Goal: Task Accomplishment & Management: Complete application form

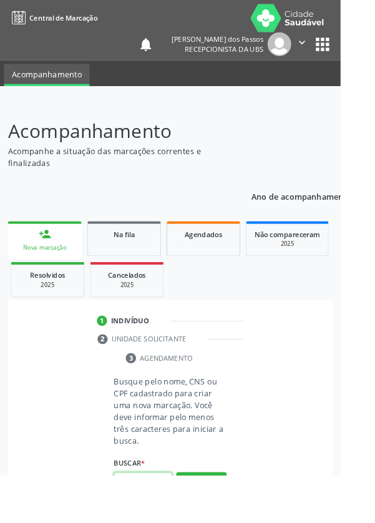
click at [158, 522] on input "text" at bounding box center [157, 530] width 64 height 21
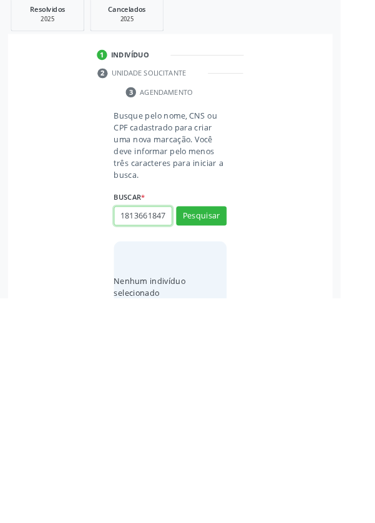
scroll to position [0, 2]
type input "18136618470"
click at [226, 429] on button "Pesquisar" at bounding box center [222, 432] width 56 height 21
type input "18136618470"
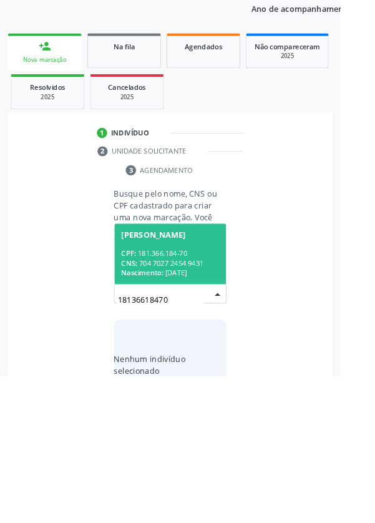
scroll to position [98, 0]
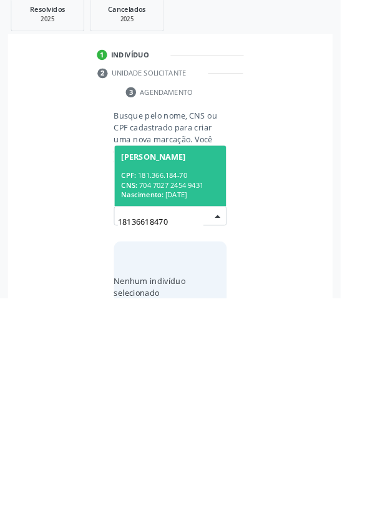
click at [172, 394] on div "CNS: 704 7027 2454 9431" at bounding box center [188, 398] width 108 height 11
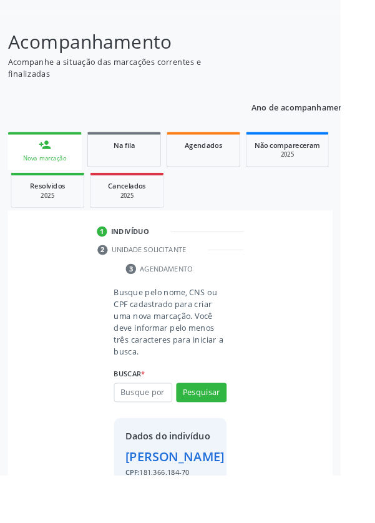
scroll to position [92, 0]
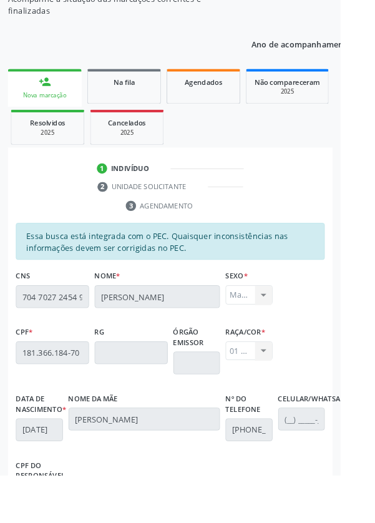
scroll to position [296, 0]
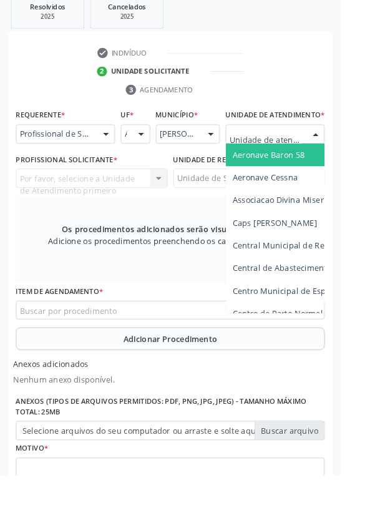
scroll to position [350, 0]
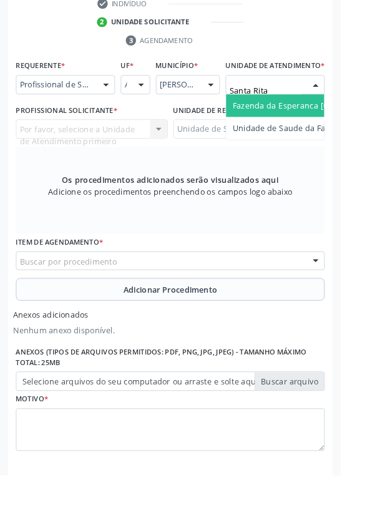
type input "Santa Rita"
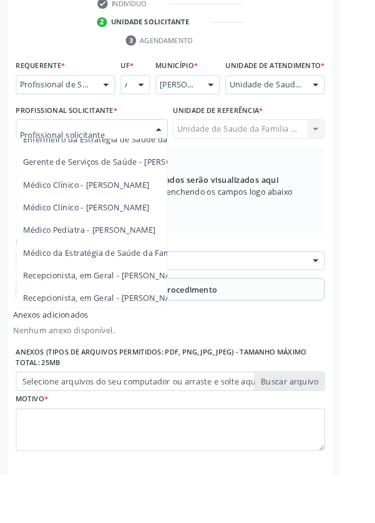
scroll to position [113, 0]
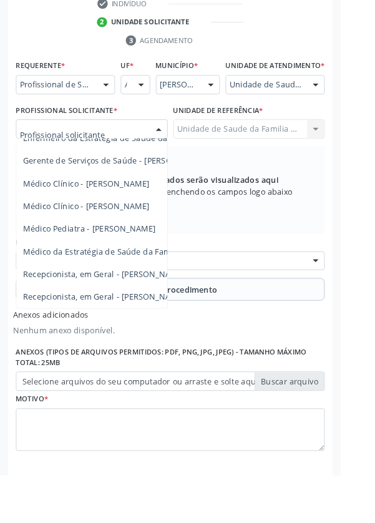
click at [109, 282] on span "Médico da Estratégia de Saúde da Família - [PERSON_NAME]" at bounding box center [152, 276] width 253 height 12
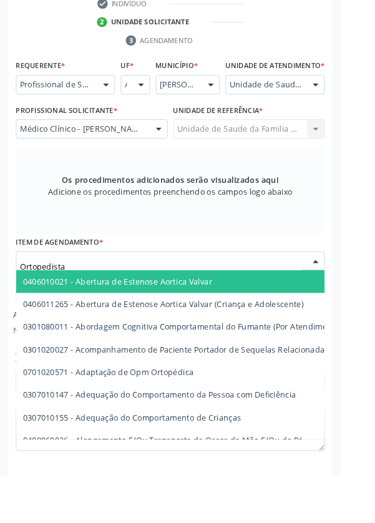
type input "Ortopedista"
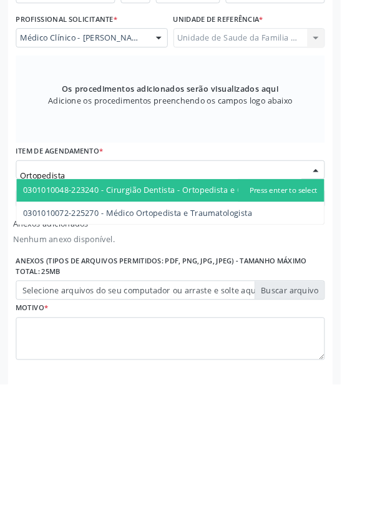
scroll to position [350, 0]
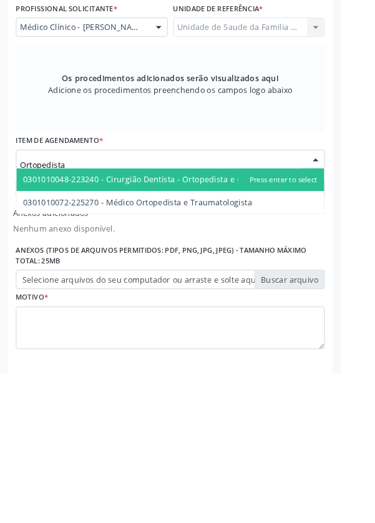
click at [267, 347] on span "0301010072-225270 - Médico Ortopedista e Traumatologista" at bounding box center [187, 334] width 339 height 25
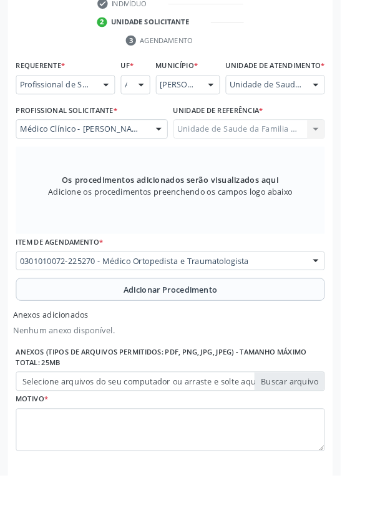
click at [68, 331] on button "Adicionar Procedimento" at bounding box center [187, 318] width 340 height 25
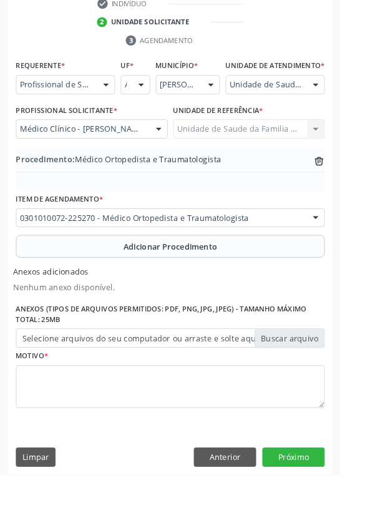
scroll to position [314, 0]
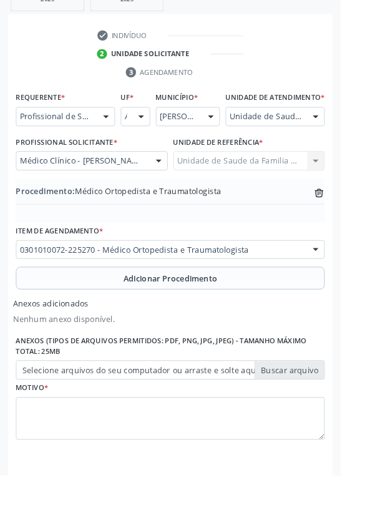
click at [57, 416] on label "Selecione arquivos do seu computador ou arraste e solte aqui" at bounding box center [187, 407] width 340 height 21
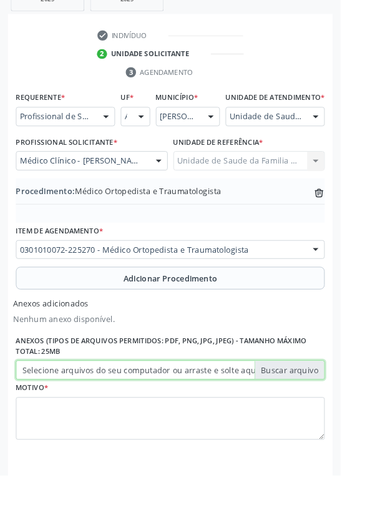
click at [57, 416] on input "Selecione arquivos do seu computador ou arraste e solte aqui" at bounding box center [187, 407] width 340 height 21
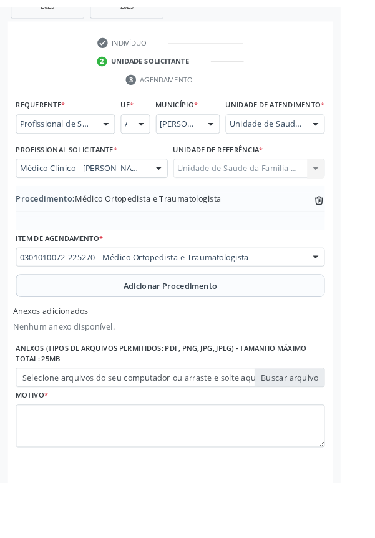
scroll to position [298, 0]
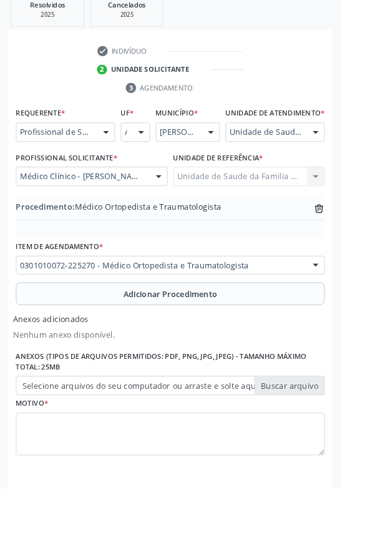
type input "C:\fakepath\17604576271091924016185632468900.jpg"
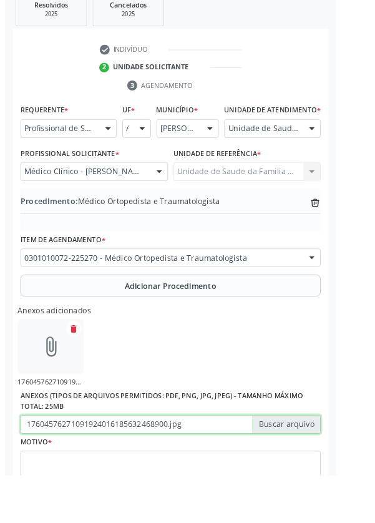
scroll to position [314, 0]
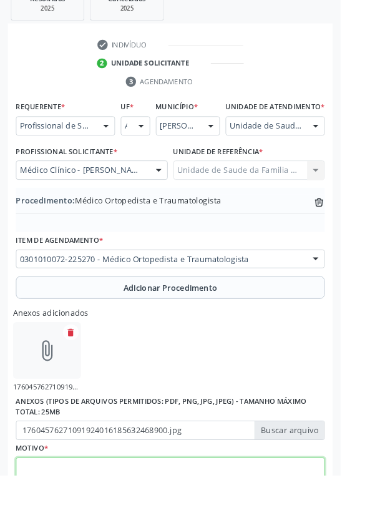
click at [71, 522] on textarea at bounding box center [187, 527] width 340 height 47
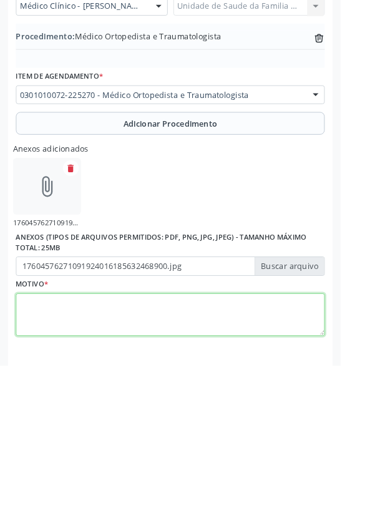
scroll to position [371, 0]
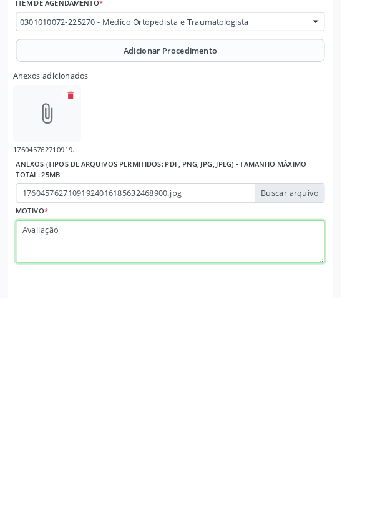
type textarea "Avaliação"
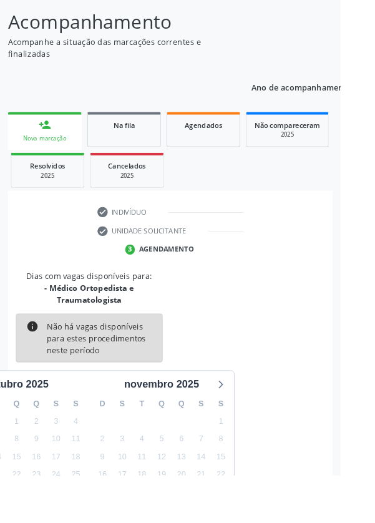
scroll to position [117, 0]
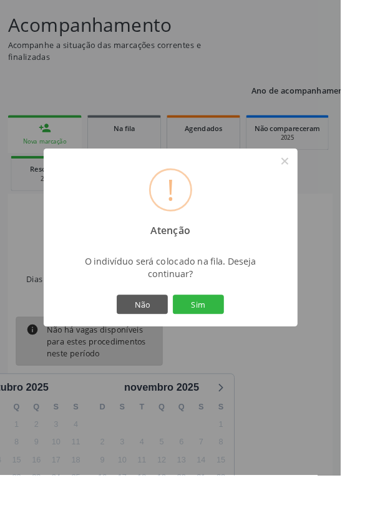
click at [243, 346] on button "Sim" at bounding box center [218, 334] width 56 height 21
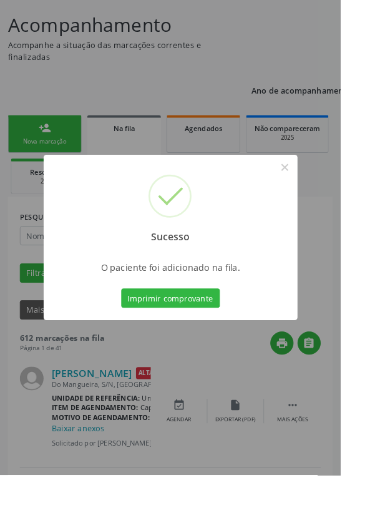
scroll to position [0, 0]
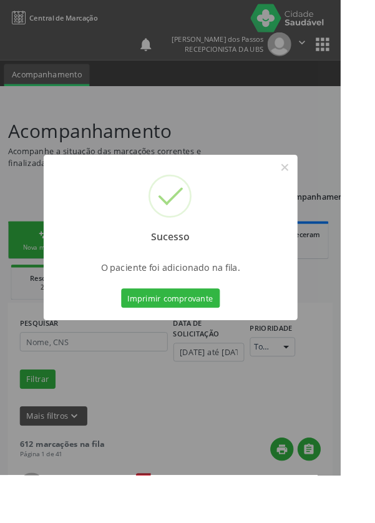
click at [178, 339] on button "Imprimir comprovante" at bounding box center [188, 328] width 109 height 21
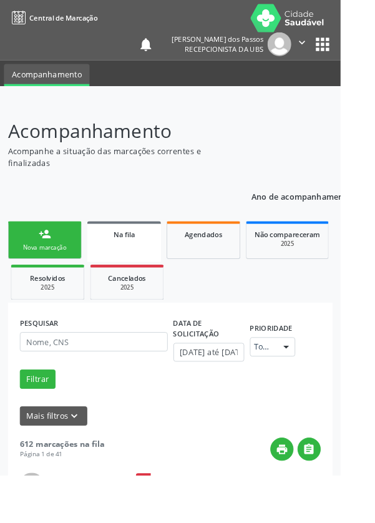
click at [40, 267] on link "person_add Nova marcação" at bounding box center [49, 264] width 81 height 42
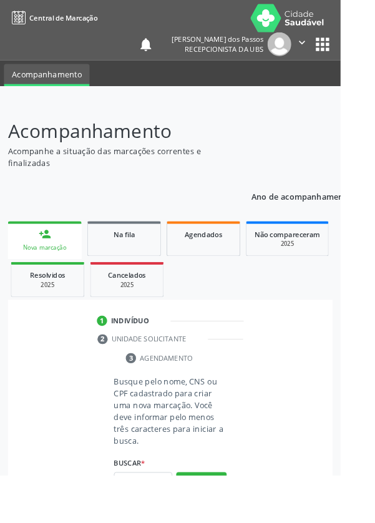
click at [36, 266] on link "person_add Nova marcação" at bounding box center [49, 264] width 81 height 42
click at [153, 522] on input "text" at bounding box center [157, 530] width 64 height 21
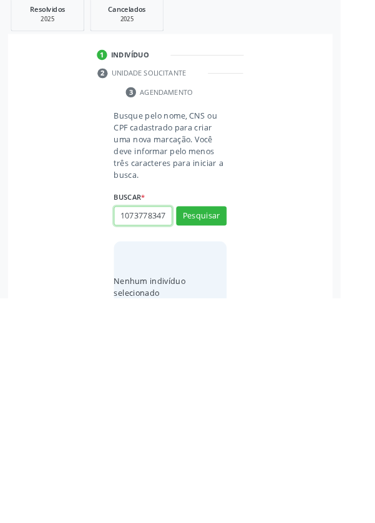
scroll to position [0, 2]
type input "10737783478"
click at [223, 438] on button "Pesquisar" at bounding box center [222, 432] width 56 height 21
type input "10737783478"
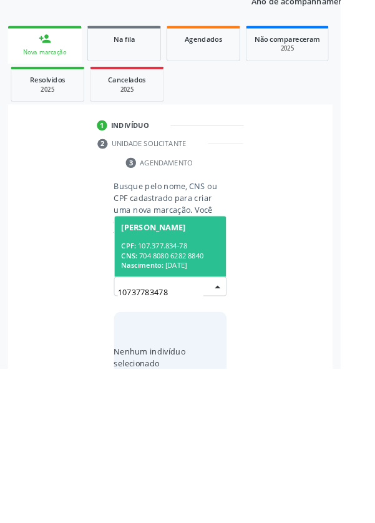
scroll to position [98, 0]
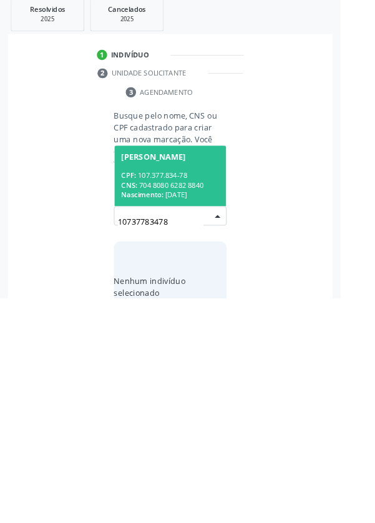
click at [175, 393] on div "CNS: 704 8080 6282 8840" at bounding box center [188, 398] width 108 height 11
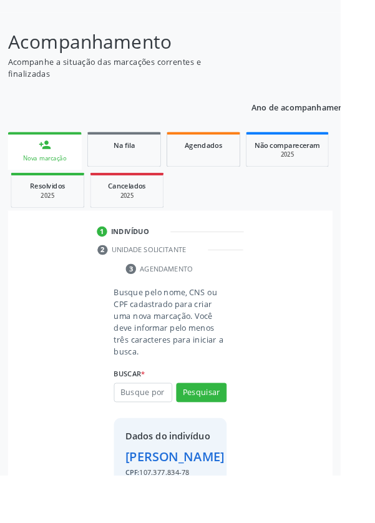
scroll to position [92, 0]
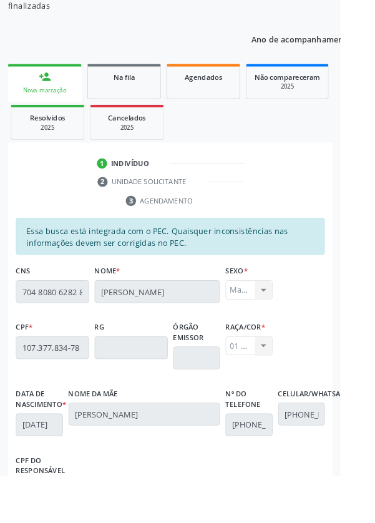
scroll to position [296, 0]
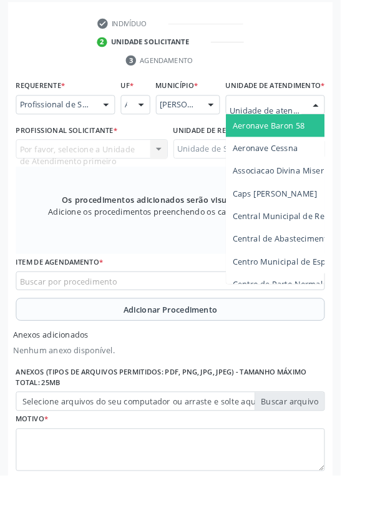
scroll to position [356, 0]
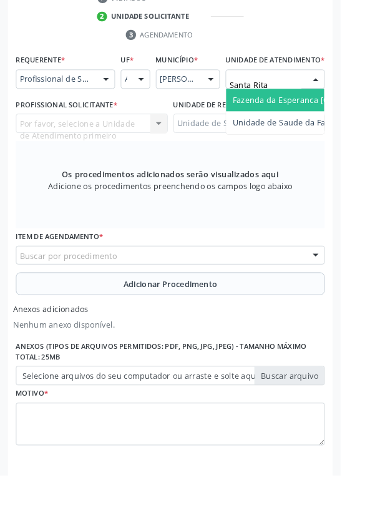
type input "Santa Rita"
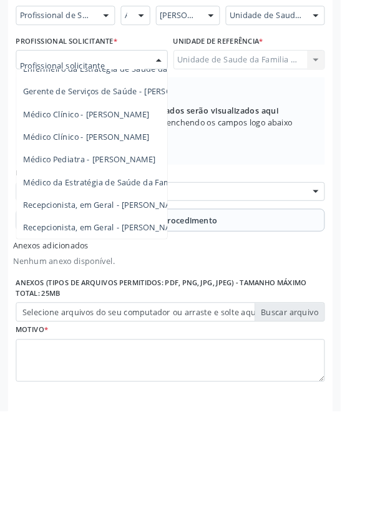
click at [119, 276] on span "Médico da Estratégia de Saúde da Família - [PERSON_NAME]" at bounding box center [152, 271] width 253 height 12
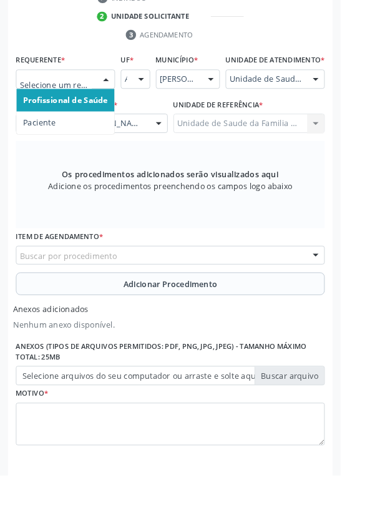
click at [69, 112] on span "Profissional de Saúde" at bounding box center [72, 110] width 93 height 12
click at [44, 138] on span "Paciente" at bounding box center [44, 135] width 36 height 12
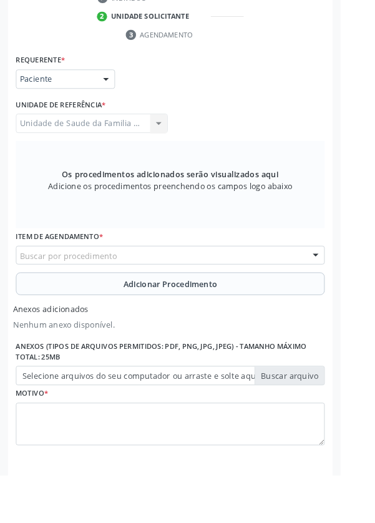
scroll to position [351, 0]
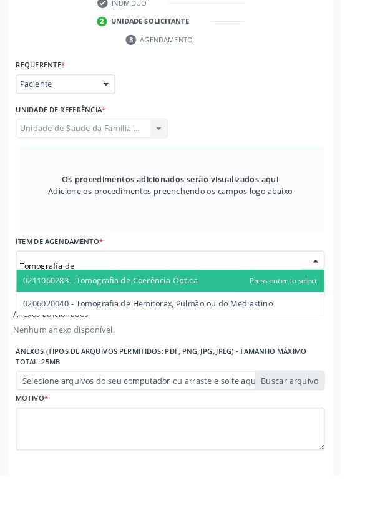
type input "Tomografia de"
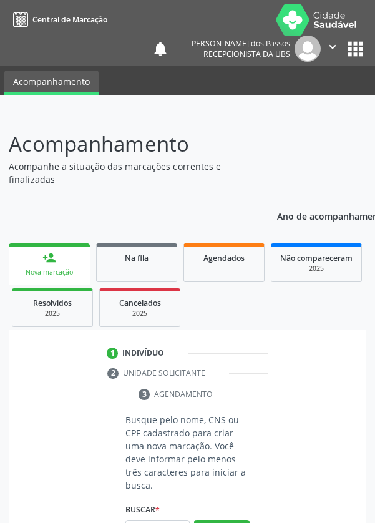
click at [163, 522] on input "text" at bounding box center [157, 530] width 64 height 21
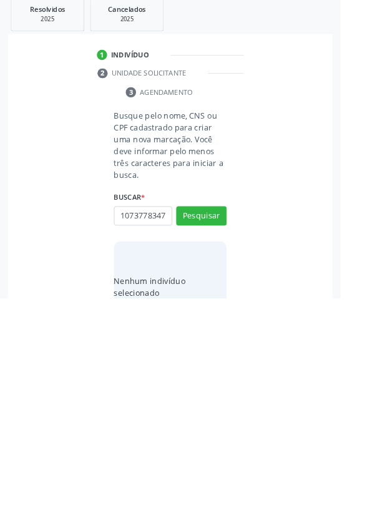
scroll to position [0, 2]
type input "10737783478"
click at [223, 436] on button "Pesquisar" at bounding box center [222, 432] width 56 height 21
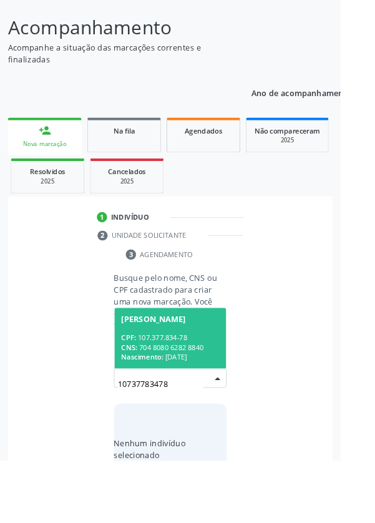
scroll to position [98, 0]
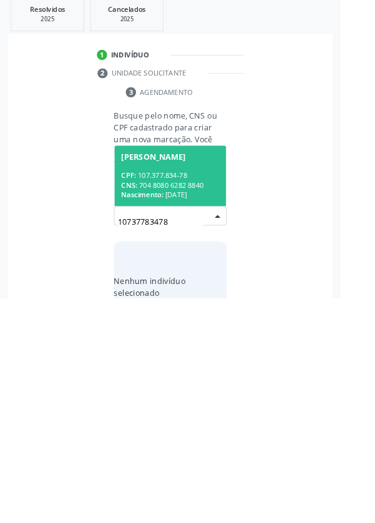
click at [171, 390] on div "CPF: 107.377.834-78" at bounding box center [188, 387] width 108 height 11
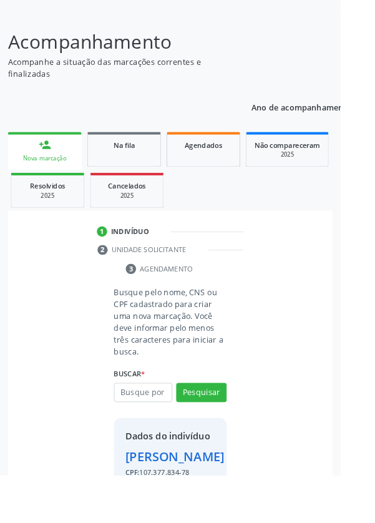
scroll to position [92, 0]
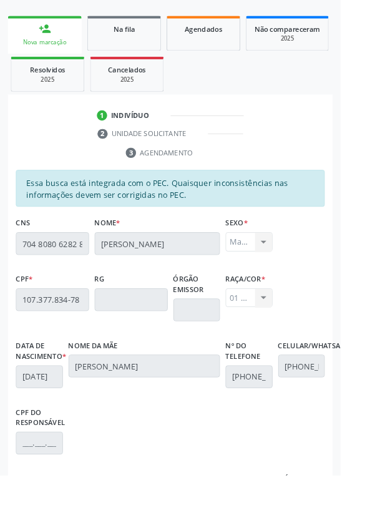
scroll to position [296, 0]
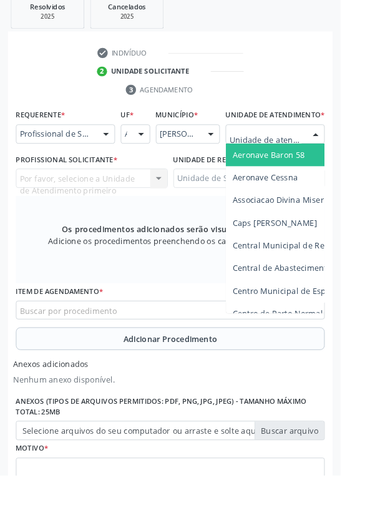
scroll to position [350, 0]
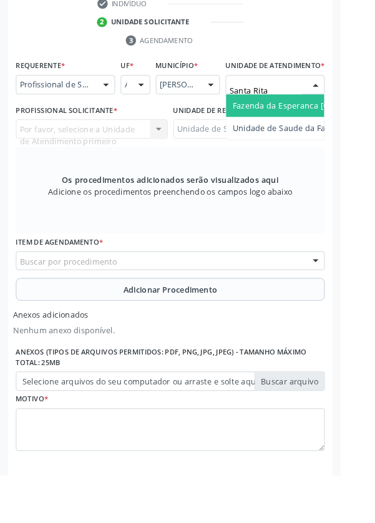
type input "Santa Rita"
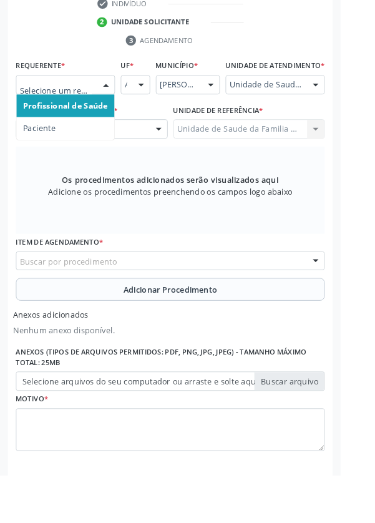
click at [47, 140] on span "Paciente" at bounding box center [44, 141] width 36 height 12
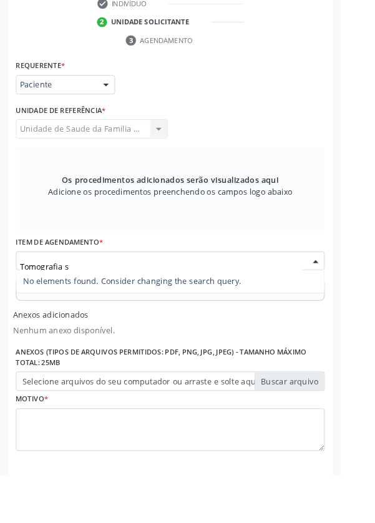
type input "Tomografia"
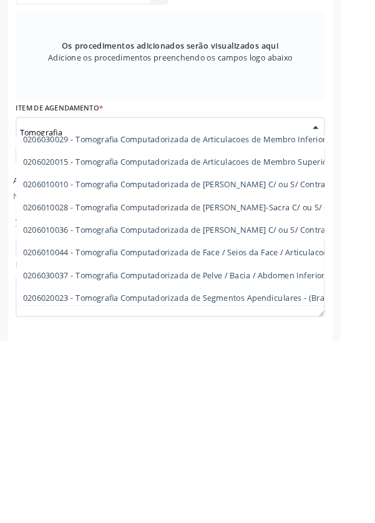
scroll to position [84, 0]
click at [279, 425] on span "0206010044 - Tomografia Computadorizada de Face / Seios da Face / Articulacoes …" at bounding box center [247, 425] width 442 height 12
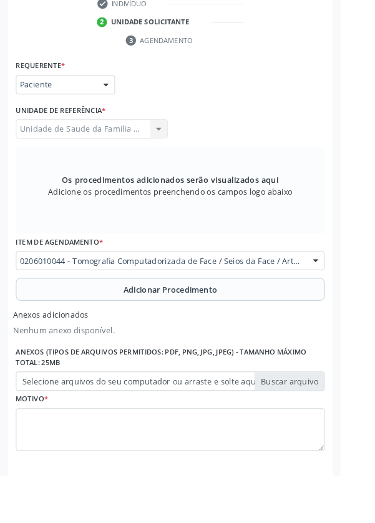
click at [54, 317] on button "Adicionar Procedimento" at bounding box center [187, 318] width 340 height 25
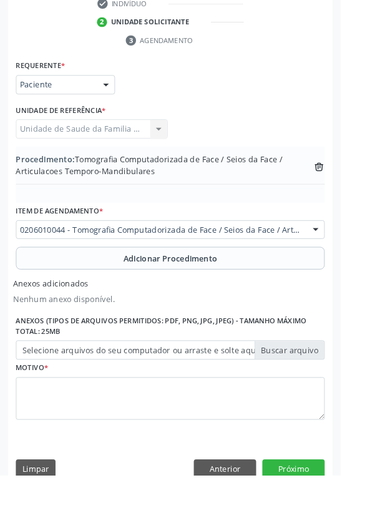
scroll to position [316, 0]
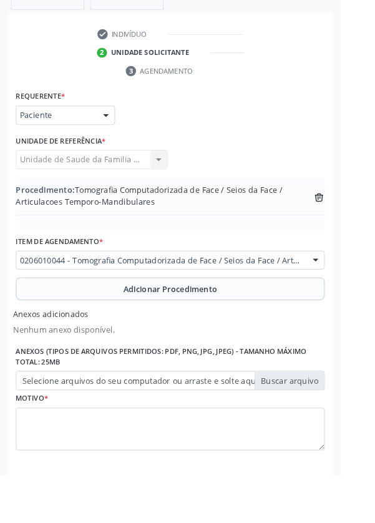
click at [52, 419] on label "Selecione arquivos do seu computador ou arraste e solte aqui" at bounding box center [187, 418] width 340 height 21
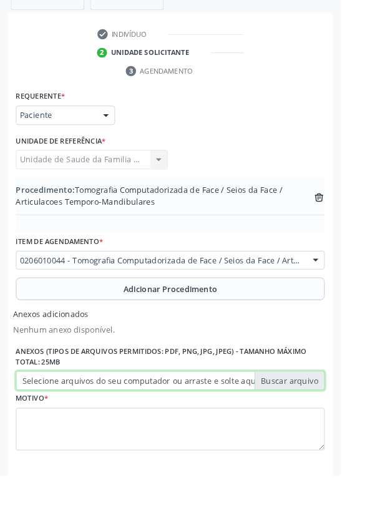
click at [52, 419] on input "Selecione arquivos do seu computador ou arraste e solte aqui" at bounding box center [187, 418] width 340 height 21
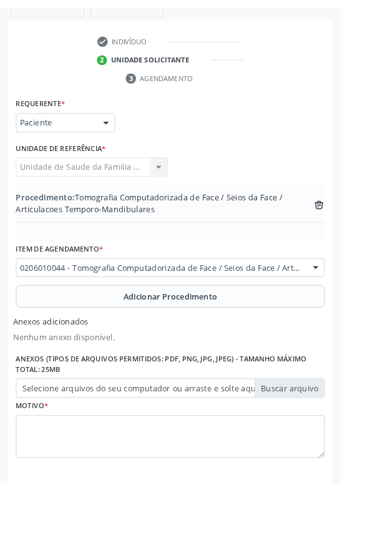
scroll to position [299, 0]
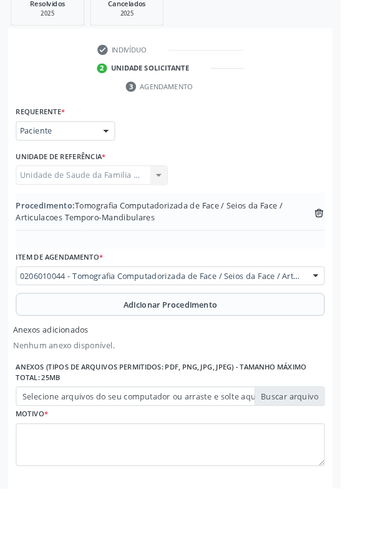
type input "C:\fakepath\17604580019125363507811747033554.jpg"
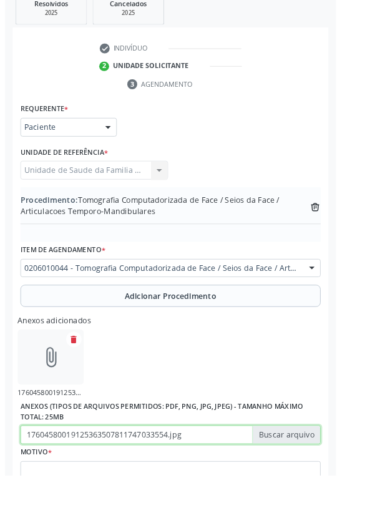
scroll to position [316, 0]
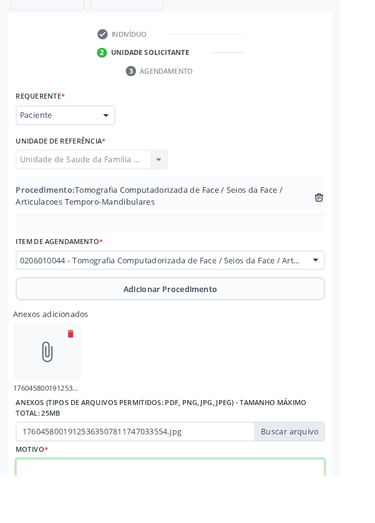
click at [80, 522] on textarea at bounding box center [187, 528] width 340 height 47
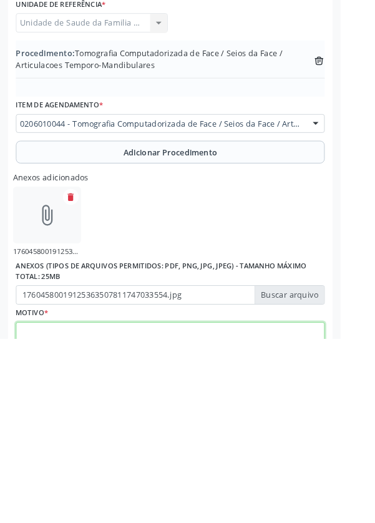
scroll to position [372, 0]
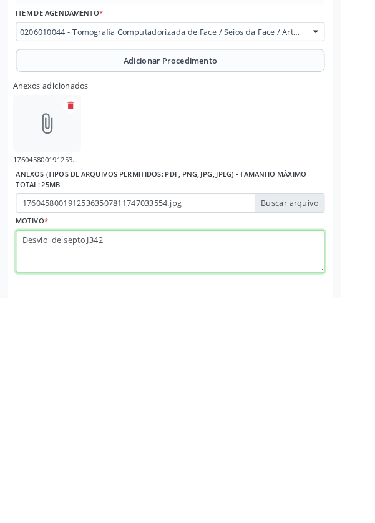
type textarea "Desvio de septo J342"
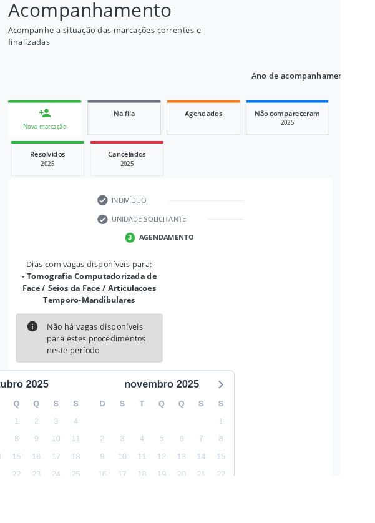
scroll to position [195, 0]
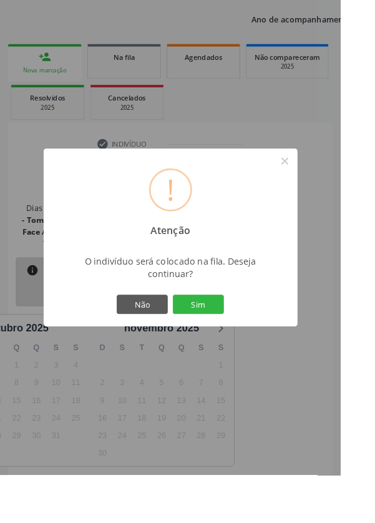
click at [243, 346] on button "Sim" at bounding box center [218, 334] width 56 height 21
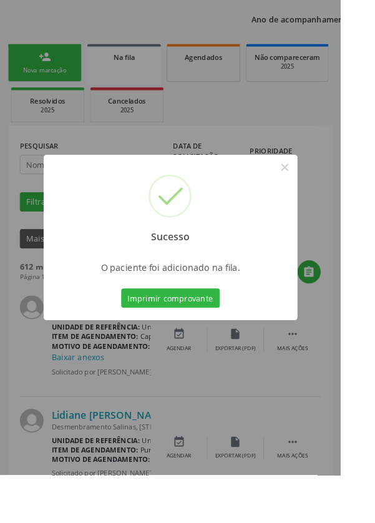
scroll to position [0, 0]
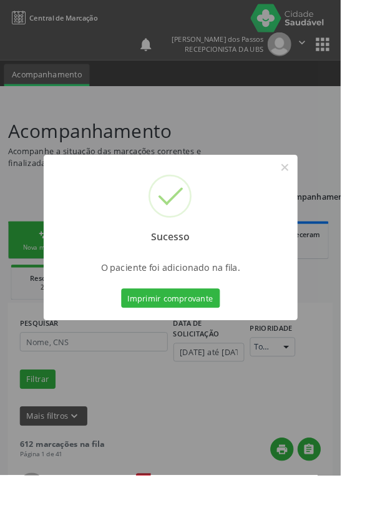
click at [176, 339] on button "Imprimir comprovante" at bounding box center [188, 328] width 109 height 21
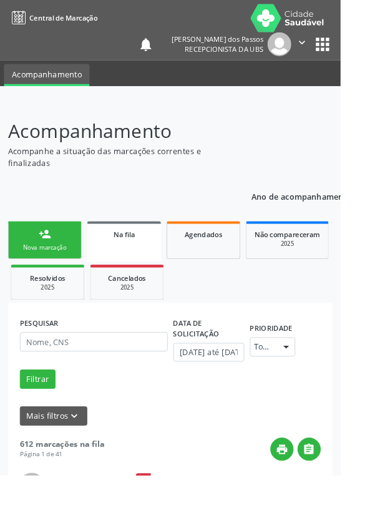
click at [31, 264] on link "person_add Nova marcação" at bounding box center [49, 264] width 81 height 42
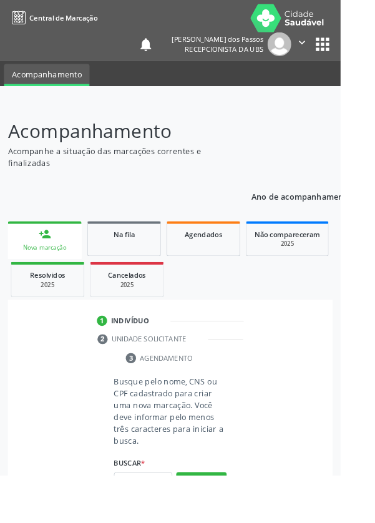
click at [45, 265] on link "person_add Nova marcação" at bounding box center [49, 264] width 81 height 42
click at [153, 522] on input "text" at bounding box center [157, 530] width 64 height 21
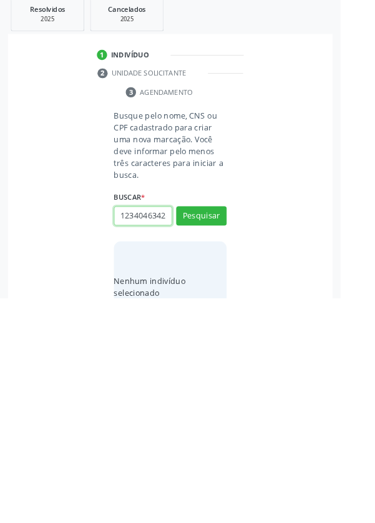
scroll to position [0, 2]
type input "12340463424"
click at [214, 424] on button "Pesquisar" at bounding box center [222, 432] width 56 height 21
type input "12340463424"
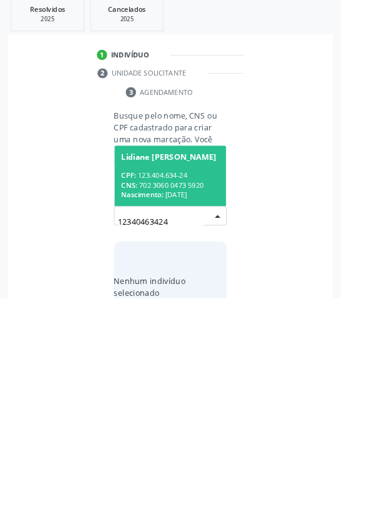
scroll to position [98, 0]
click at [167, 385] on div "CPF: 123.404.634-24" at bounding box center [188, 387] width 108 height 11
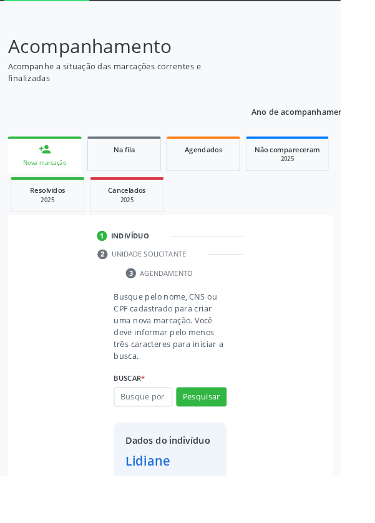
scroll to position [72, 0]
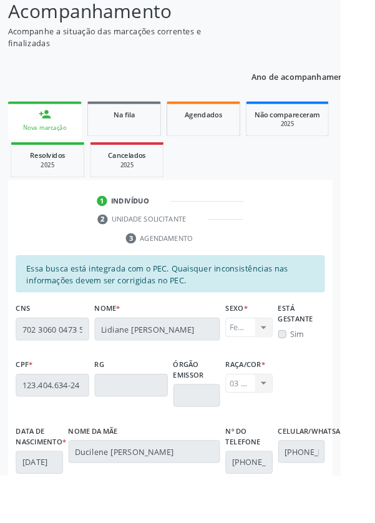
scroll to position [296, 0]
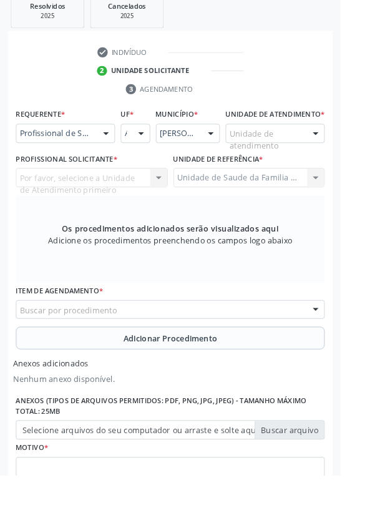
scroll to position [296, 0]
click at [52, 203] on div "Por favor, selecione a Unidade de Atendimento primeiro Nenhum resultado encontr…" at bounding box center [100, 195] width 167 height 21
click at [62, 205] on div "Por favor, selecione a Unidade de Atendimento primeiro Nenhum resultado encontr…" at bounding box center [100, 195] width 167 height 21
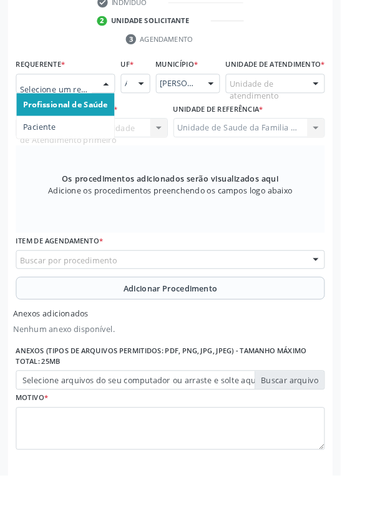
scroll to position [356, 0]
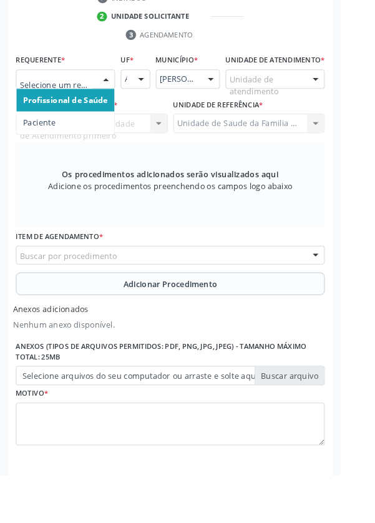
click at [39, 134] on span "Paciente" at bounding box center [44, 135] width 36 height 12
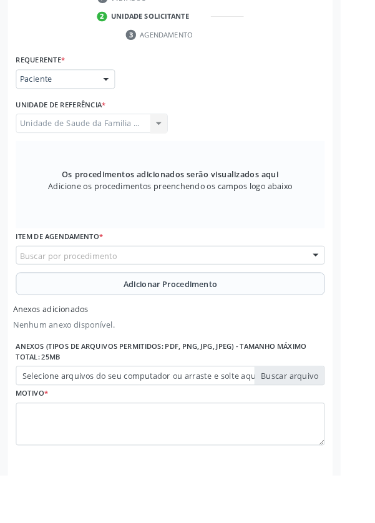
scroll to position [351, 0]
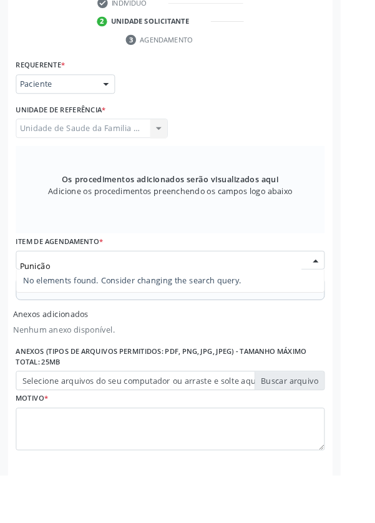
type input "Punição"
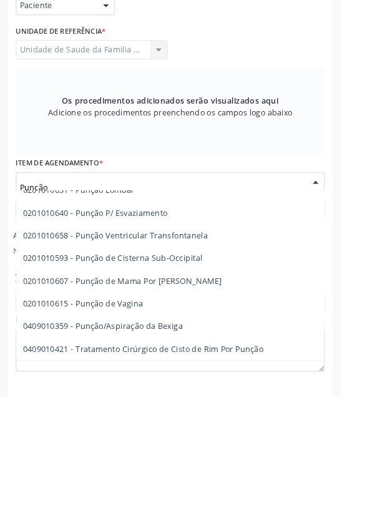
scroll to position [215, 0]
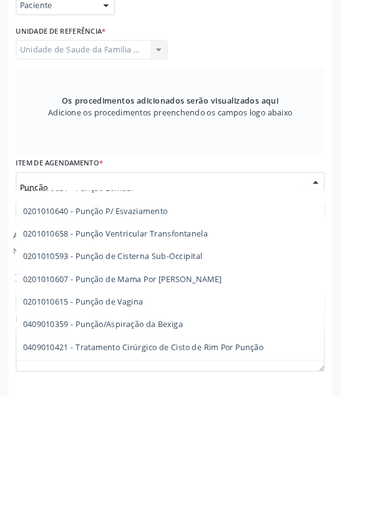
click at [233, 406] on span "0201010615 - Punção de Vagina" at bounding box center [234, 418] width 432 height 25
type input "Punção"
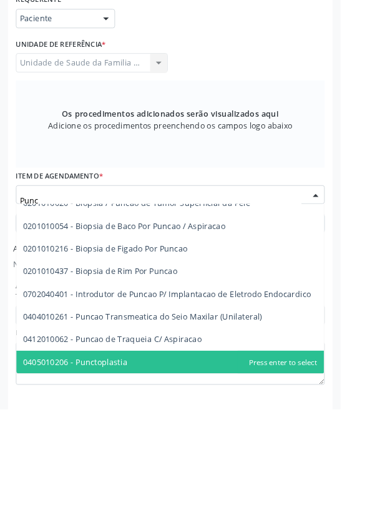
scroll to position [63, 0]
type input "Punção"
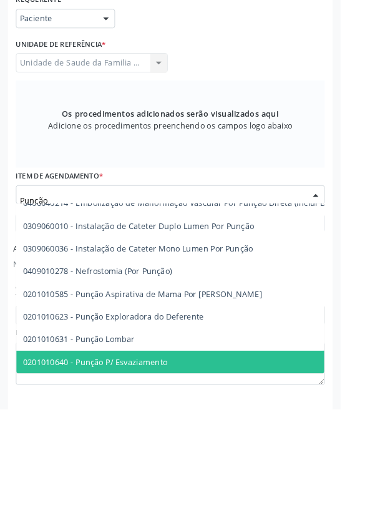
scroll to position [263, 0]
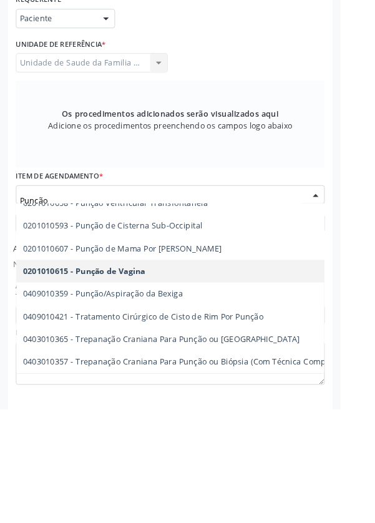
click at [223, 346] on span "0201010607 - Punção de Mama Por Agulha Grossa" at bounding box center [135, 345] width 219 height 12
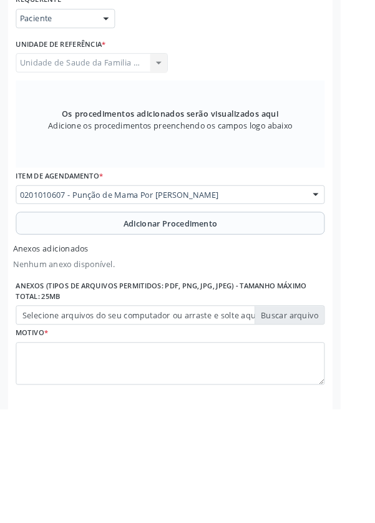
scroll to position [0, 0]
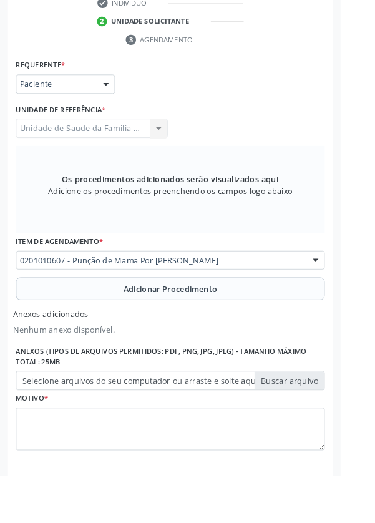
click at [118, 319] on button "Adicionar Procedimento" at bounding box center [187, 317] width 340 height 25
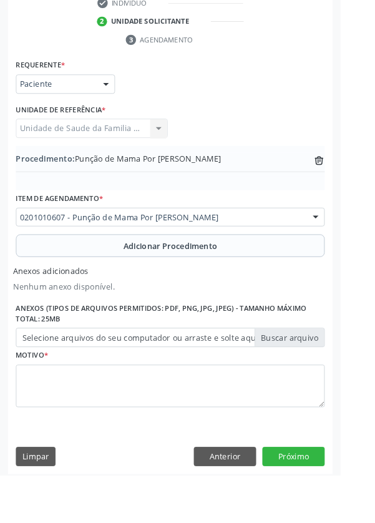
scroll to position [303, 0]
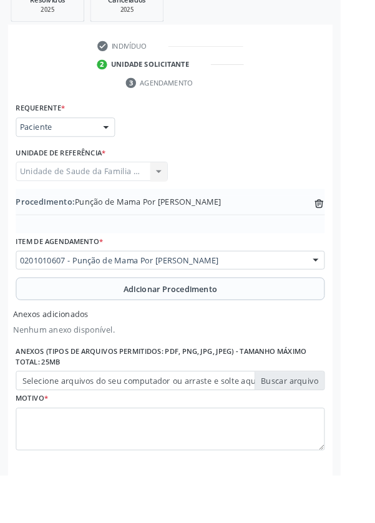
click at [75, 422] on label "Selecione arquivos do seu computador ou arraste e solte aqui" at bounding box center [187, 418] width 340 height 21
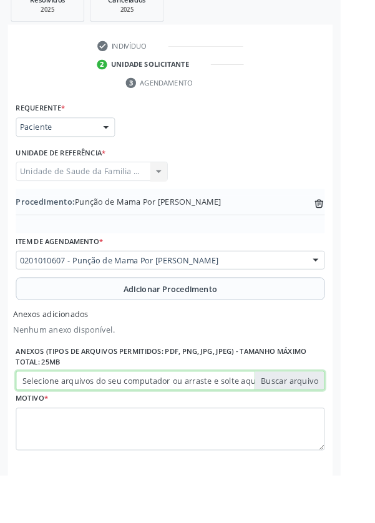
click at [75, 422] on input "Selecione arquivos do seu computador ou arraste e solte aqui" at bounding box center [187, 418] width 340 height 21
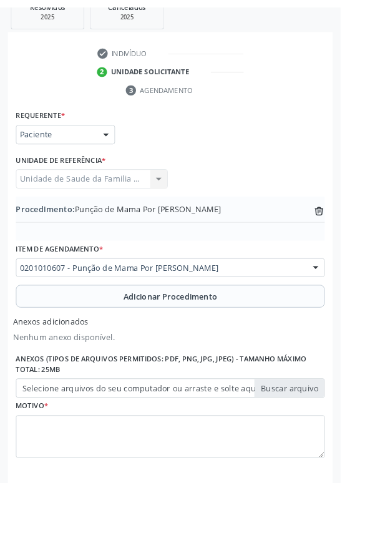
scroll to position [286, 0]
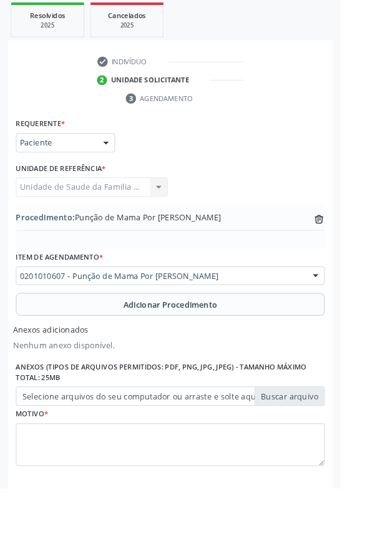
type input "C:\fakepath\17604605979962758697486674881978.jpg"
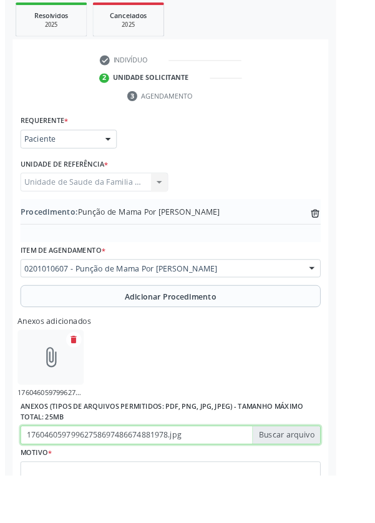
scroll to position [303, 0]
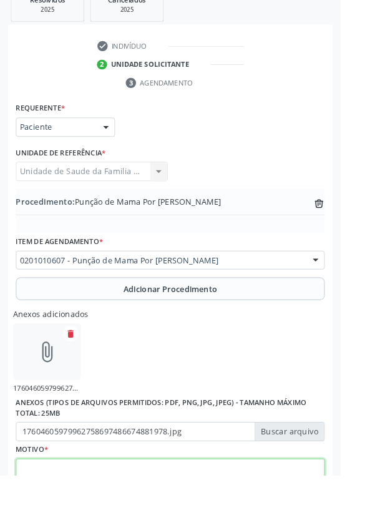
click at [87, 522] on textarea at bounding box center [187, 528] width 340 height 47
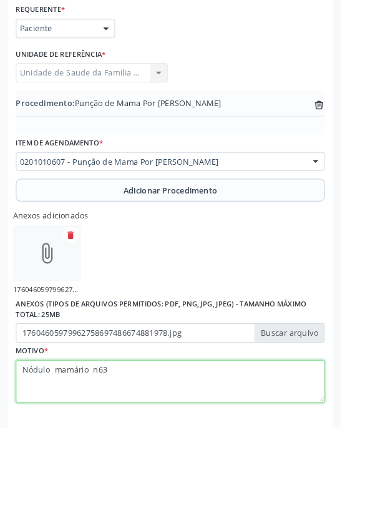
scroll to position [359, 0]
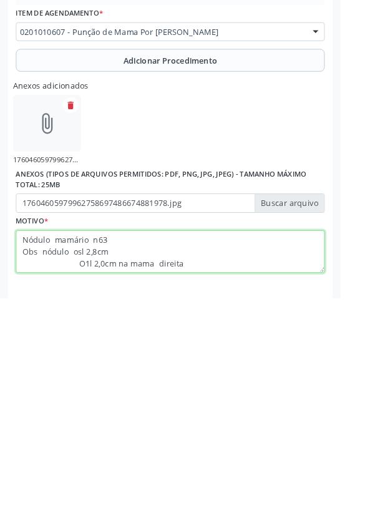
type textarea "Nódulo mamário n63 Obs nódulo osl 2,8cm O1l 2,0cm na mama direita"
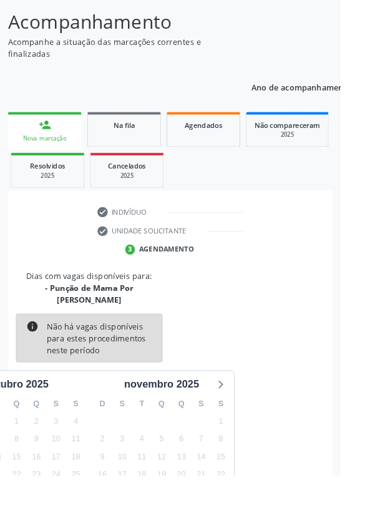
scroll to position [182, 0]
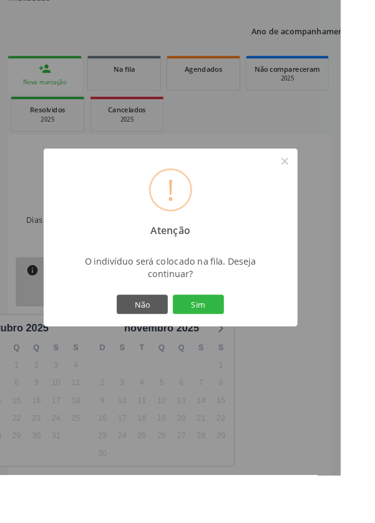
click at [234, 346] on button "Sim" at bounding box center [218, 334] width 56 height 21
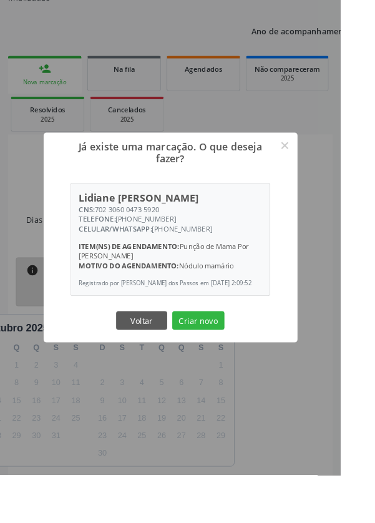
click at [236, 364] on button "Criar novo" at bounding box center [218, 353] width 57 height 21
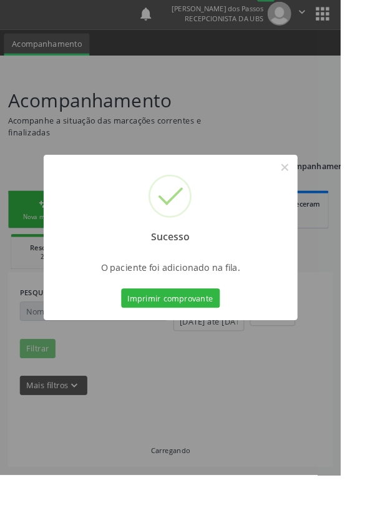
scroll to position [0, 0]
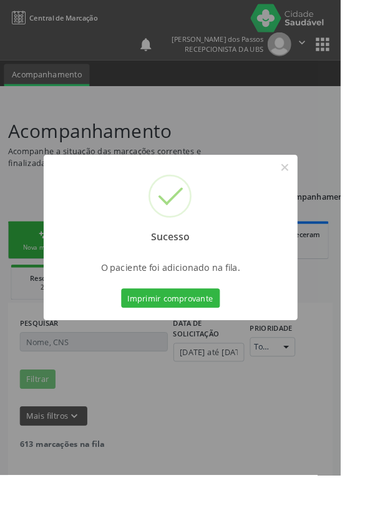
click at [198, 339] on button "Imprimir comprovante" at bounding box center [188, 328] width 109 height 21
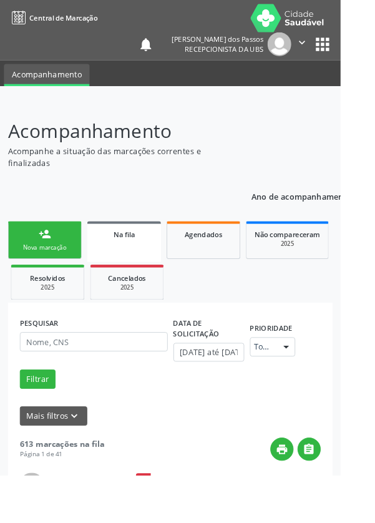
click at [32, 268] on div "Nova marcação" at bounding box center [49, 272] width 62 height 9
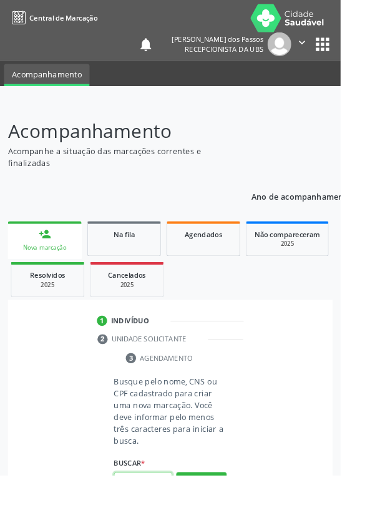
click at [160, 522] on input "text" at bounding box center [157, 530] width 64 height 21
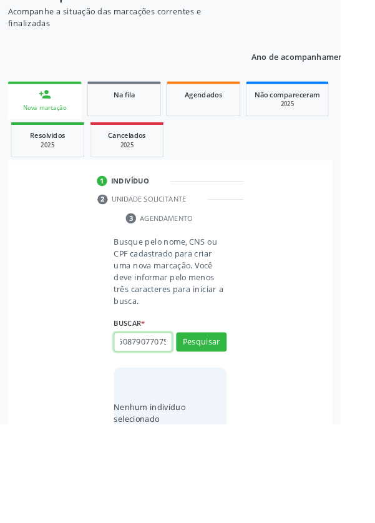
scroll to position [0, 22]
type input "700508790770757"
click at [228, 431] on button "Pesquisar" at bounding box center [222, 432] width 56 height 21
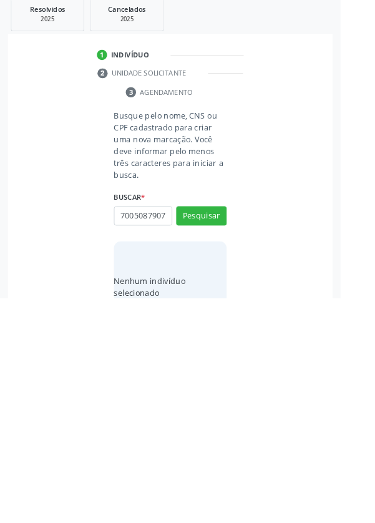
scroll to position [98, 0]
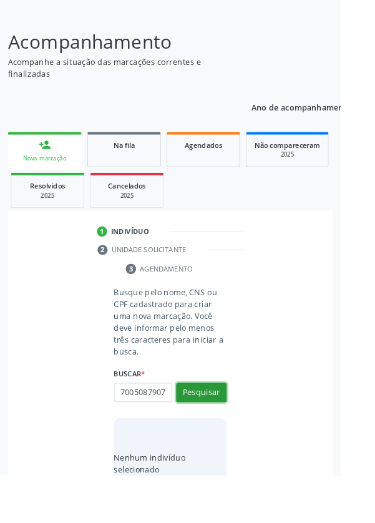
click at [226, 433] on button "Pesquisar" at bounding box center [222, 432] width 56 height 21
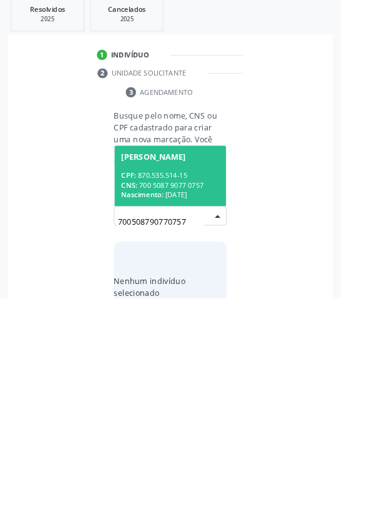
click at [182, 393] on div "CNS: 700 5087 9077 0757" at bounding box center [188, 398] width 108 height 11
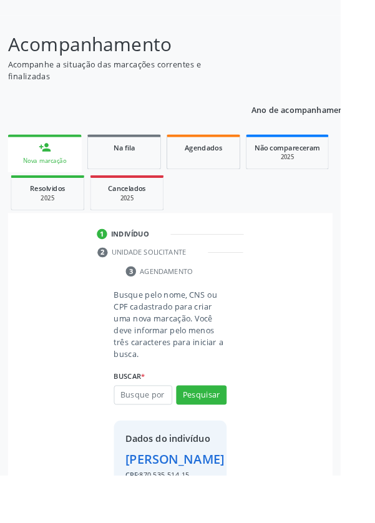
scroll to position [92, 0]
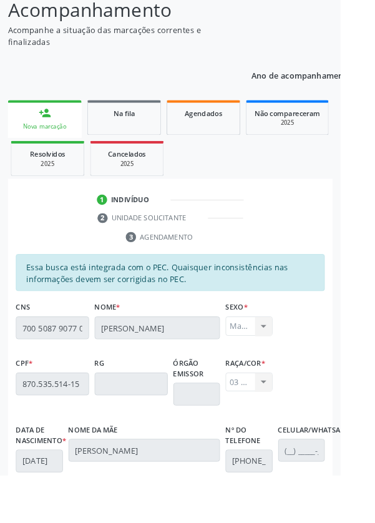
scroll to position [296, 0]
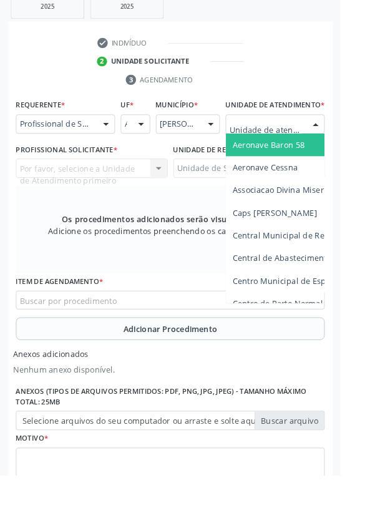
scroll to position [356, 0]
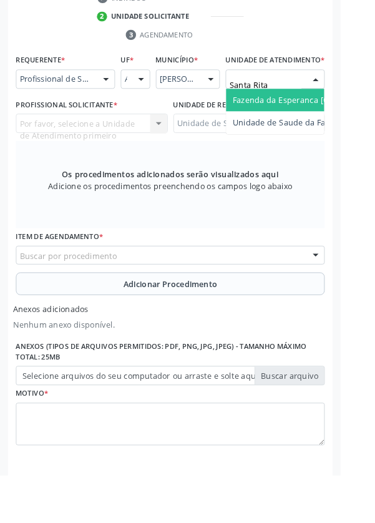
type input "Santa Rita"
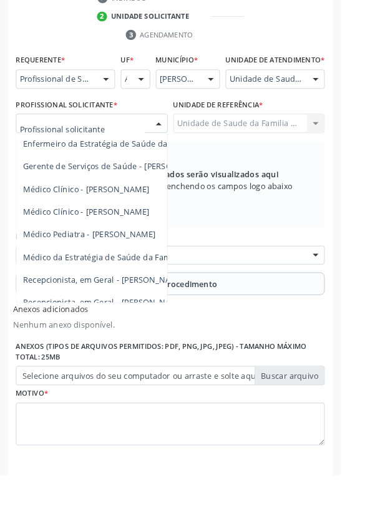
scroll to position [113, 0]
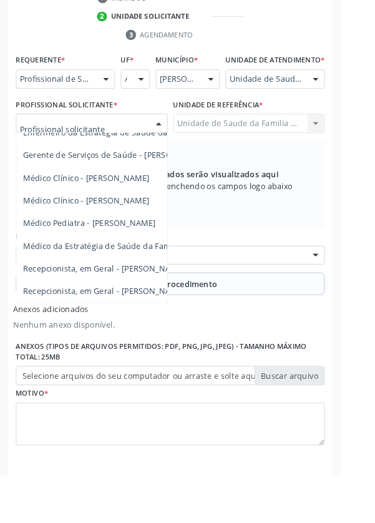
click at [145, 276] on span "Médico da Estratégia de Saúde da Família - [PERSON_NAME]" at bounding box center [152, 271] width 253 height 12
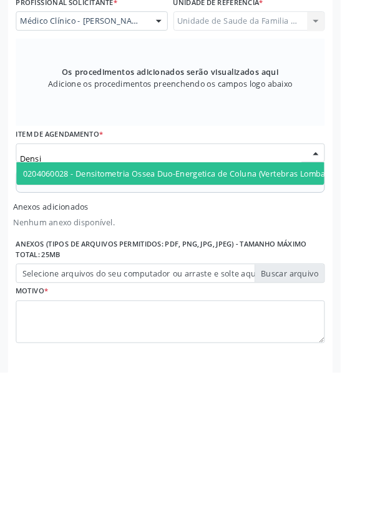
scroll to position [356, 0]
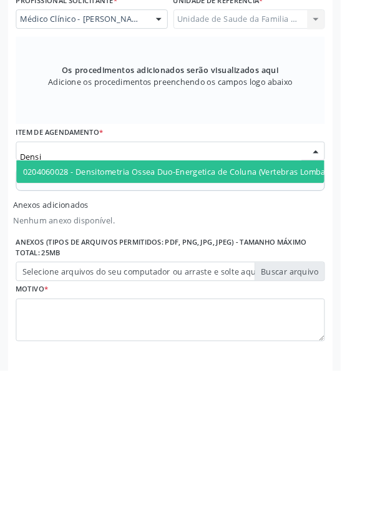
click at [195, 309] on span "0204060028 - Densitometria Ossea Duo-Energetica de Coluna (Vertebras Lombares E…" at bounding box center [248, 304] width 444 height 12
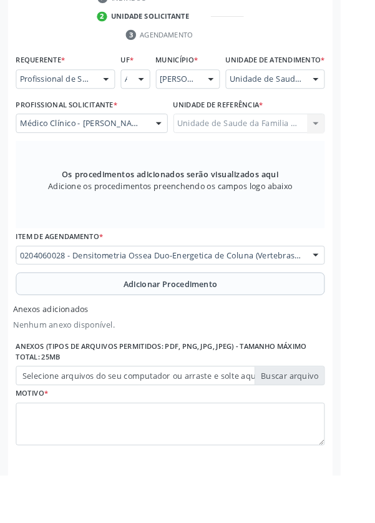
click at [334, 288] on div "0204060028 - Densitometria Ossea Duo-Energetica de Coluna (Vertebras Lombares E…" at bounding box center [187, 281] width 340 height 21
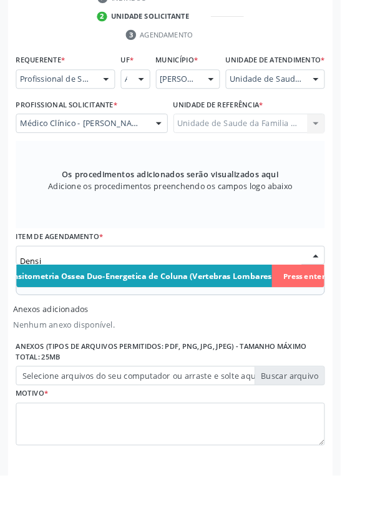
scroll to position [0, 89]
click at [60, 293] on input "Densi" at bounding box center [177, 287] width 310 height 25
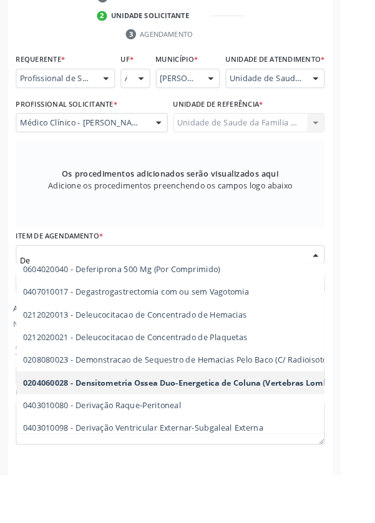
scroll to position [19172, 0]
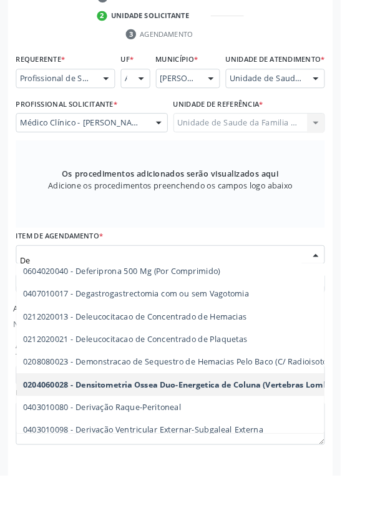
click at [276, 429] on span "0204060028 - Densitometria Ossea Duo-Energetica de Coluna (Vertebras Lombares E…" at bounding box center [254, 423] width 457 height 12
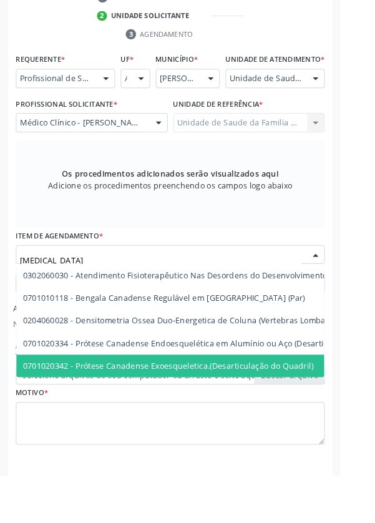
scroll to position [0, 0]
type input "Densi"
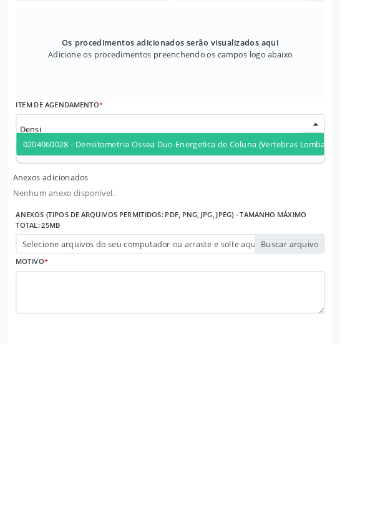
scroll to position [356, 0]
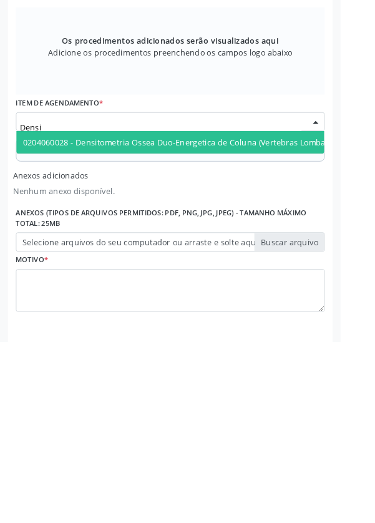
click at [200, 309] on span "0204060028 - Densitometria Ossea Duo-Energetica de Coluna (Vertebras Lombares E…" at bounding box center [248, 303] width 444 height 12
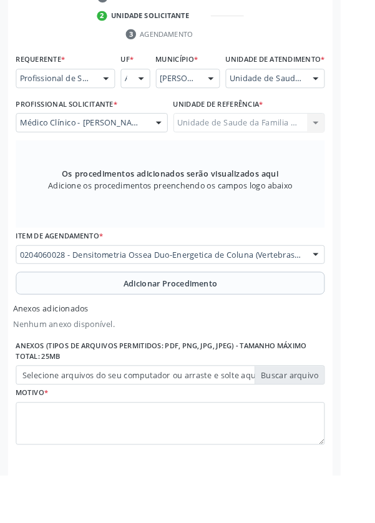
click at [88, 324] on button "Adicionar Procedimento" at bounding box center [187, 311] width 340 height 25
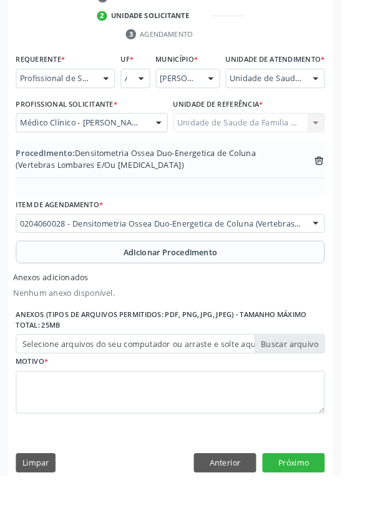
scroll to position [328, 0]
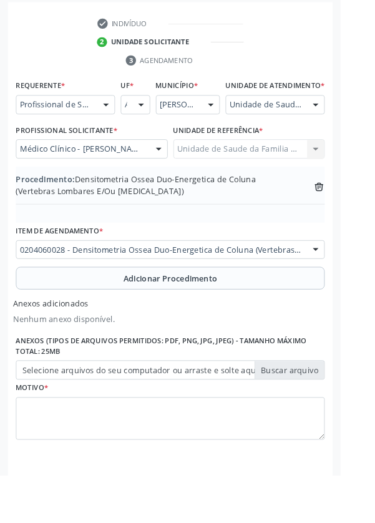
click at [80, 417] on label "Selecione arquivos do seu computador ou arraste e solte aqui" at bounding box center [187, 407] width 340 height 21
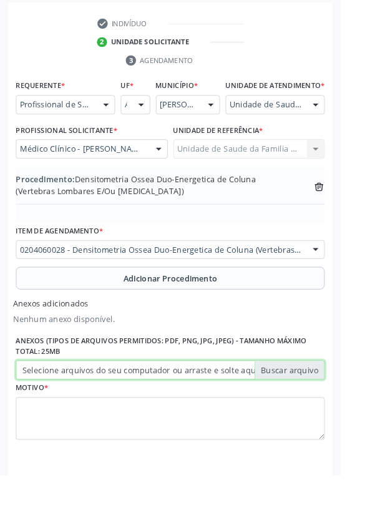
click at [80, 417] on input "Selecione arquivos do seu computador ou arraste e solte aqui" at bounding box center [187, 407] width 340 height 21
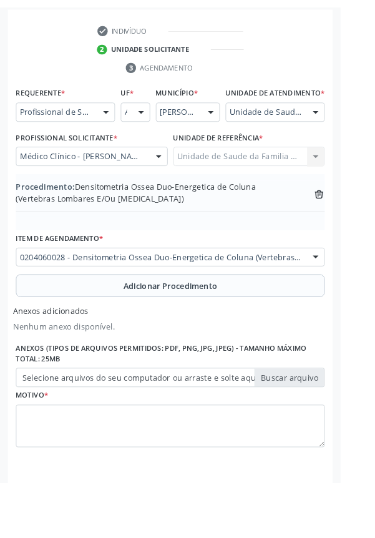
scroll to position [311, 0]
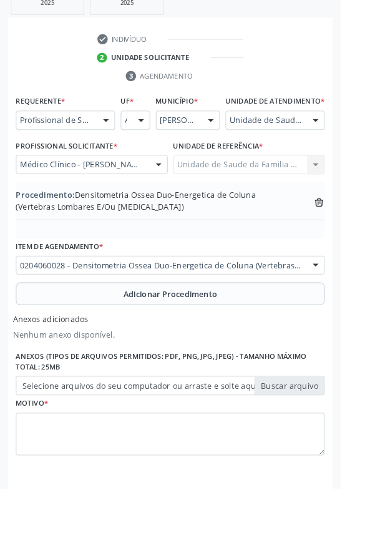
type input "C:\fakepath\17604631200296820168046896604630.jpg"
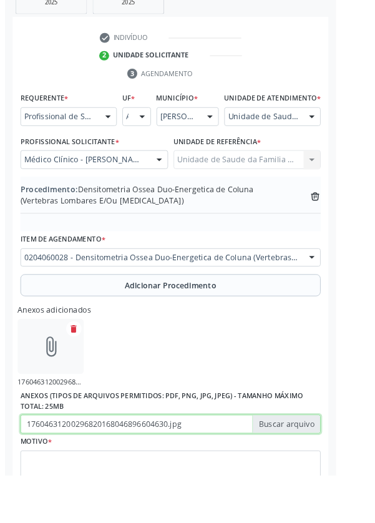
scroll to position [328, 0]
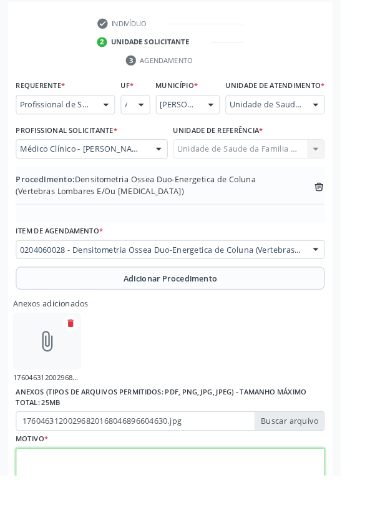
click at [54, 522] on textarea at bounding box center [187, 517] width 340 height 47
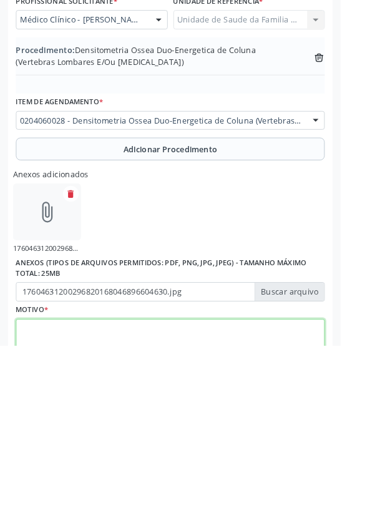
scroll to position [384, 0]
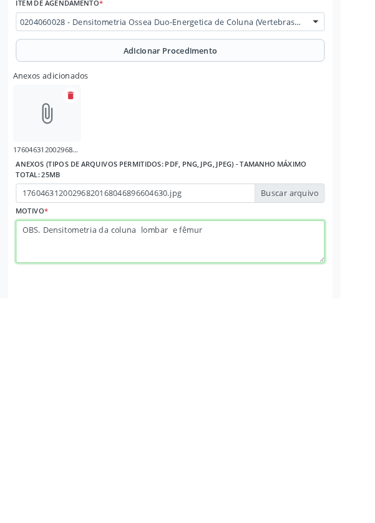
type textarea "OBS. Densitometria da coluna lombar e fêmur"
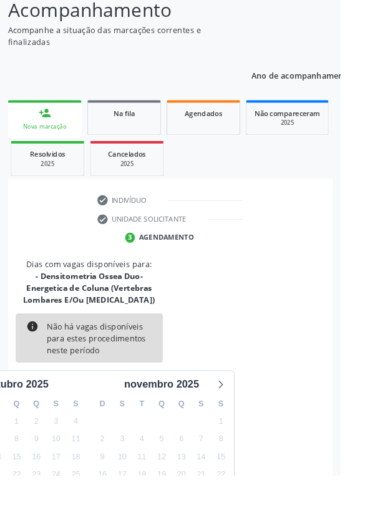
scroll to position [130, 0]
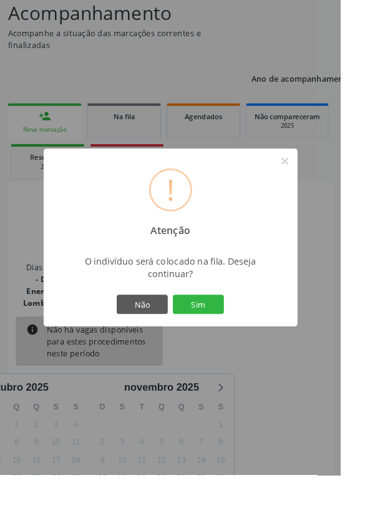
click at [236, 346] on button "Sim" at bounding box center [218, 334] width 56 height 21
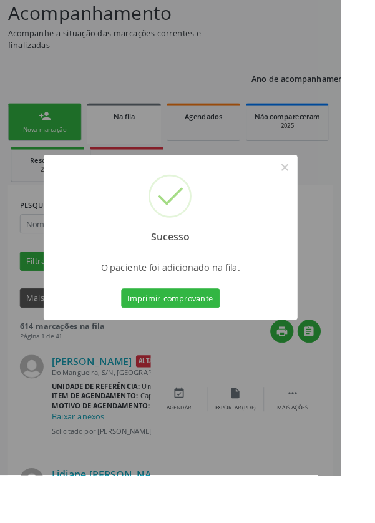
scroll to position [0, 0]
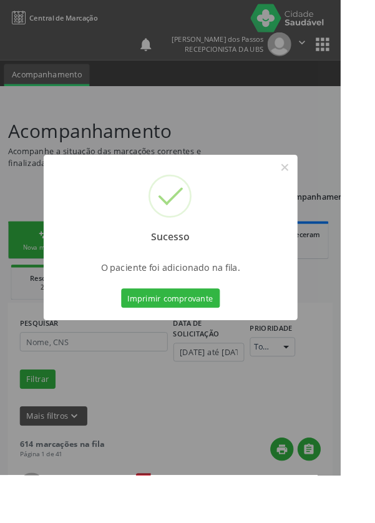
click at [180, 339] on button "Imprimir comprovante" at bounding box center [188, 328] width 109 height 21
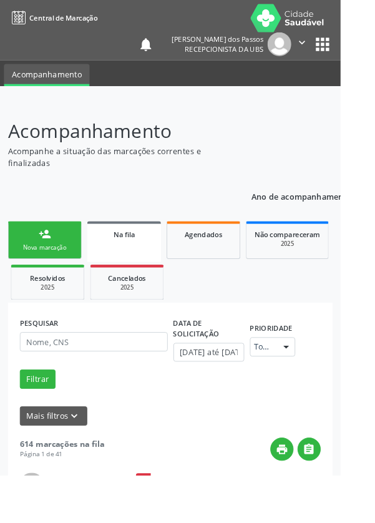
click at [34, 264] on link "person_add Nova marcação" at bounding box center [49, 264] width 81 height 42
click at [36, 268] on div "Nova marcação" at bounding box center [49, 272] width 62 height 9
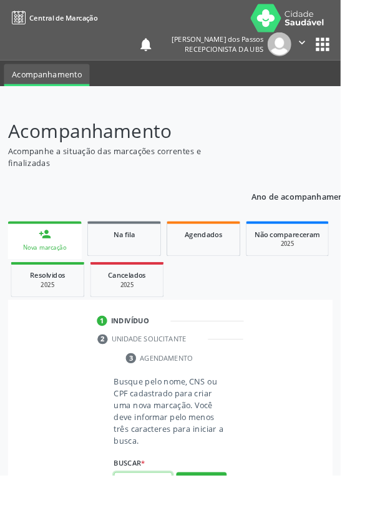
click at [163, 522] on input "text" at bounding box center [157, 530] width 64 height 21
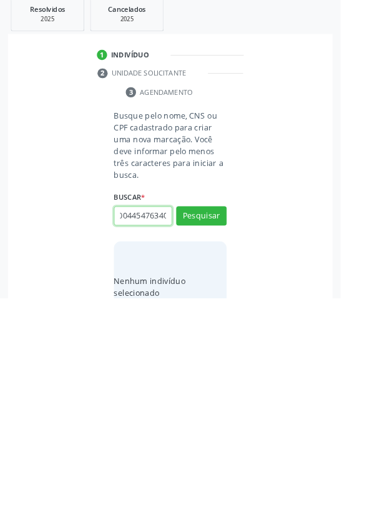
scroll to position [0, 22]
type input "700004454763407"
click at [211, 426] on button "Pesquisar" at bounding box center [222, 432] width 56 height 21
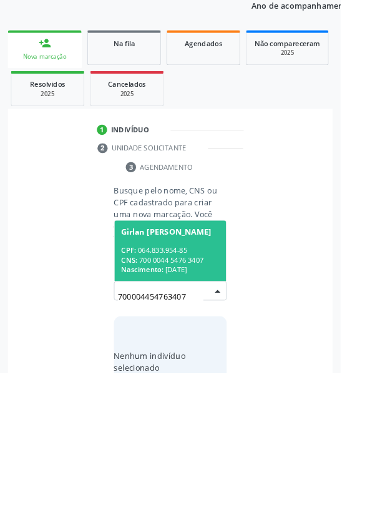
scroll to position [98, 0]
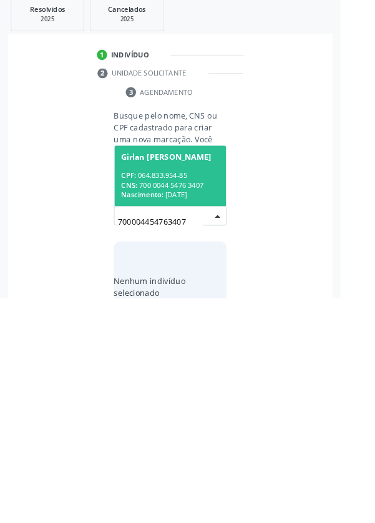
click at [185, 387] on div "CPF: 064.833.954-85" at bounding box center [188, 387] width 108 height 11
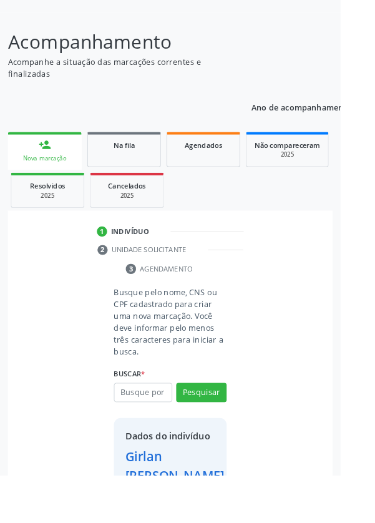
scroll to position [92, 0]
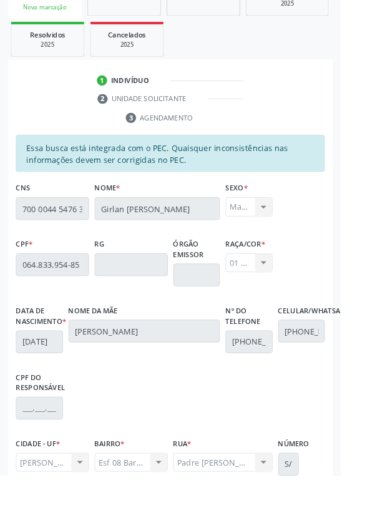
scroll to position [296, 0]
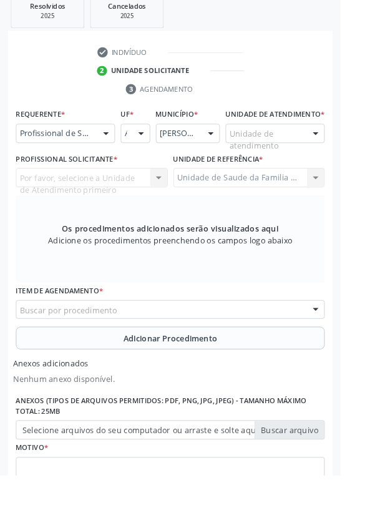
scroll to position [296, 0]
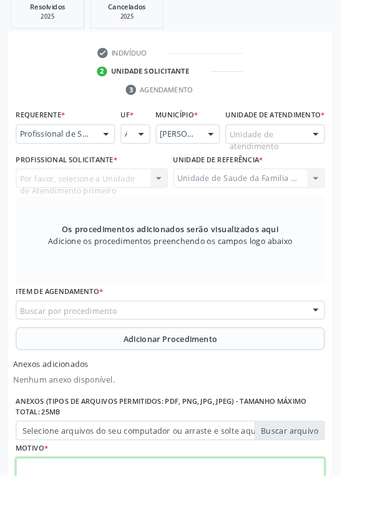
click at [63, 522] on textarea at bounding box center [187, 527] width 340 height 47
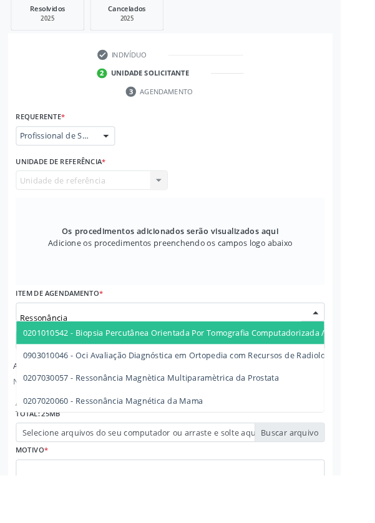
scroll to position [295, 0]
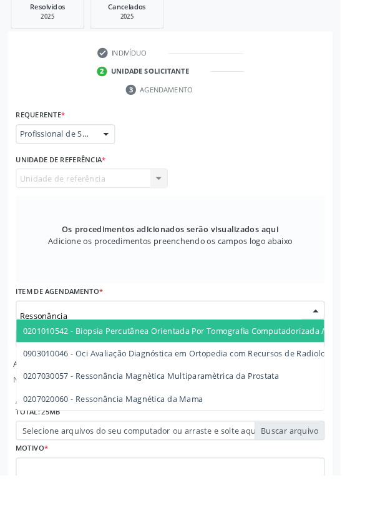
click at [81, 343] on input "Ressonância" at bounding box center [177, 348] width 310 height 25
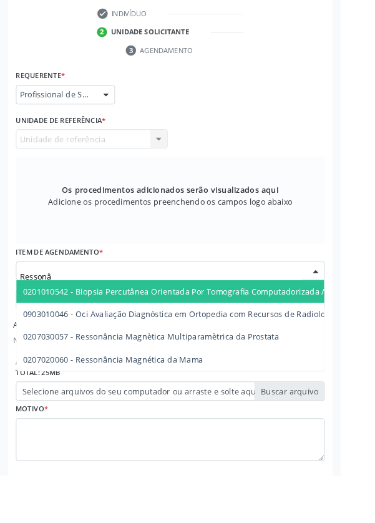
scroll to position [351, 0]
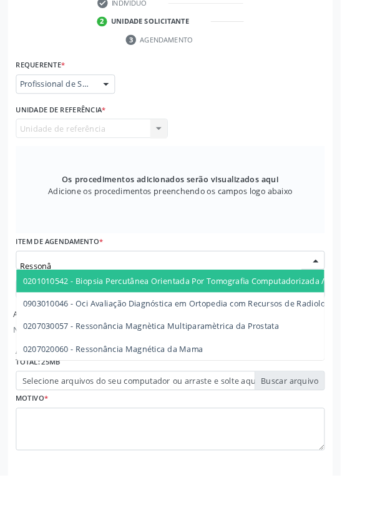
click at [59, 286] on input "Ressonâ" at bounding box center [177, 292] width 310 height 25
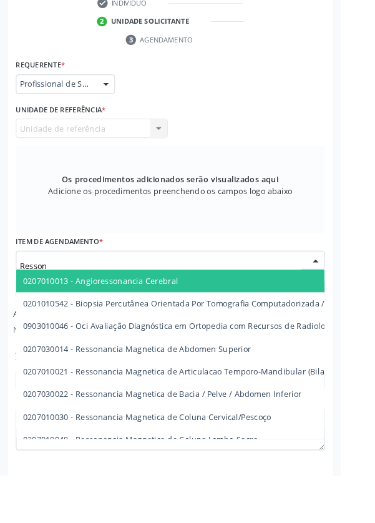
type input "Resso"
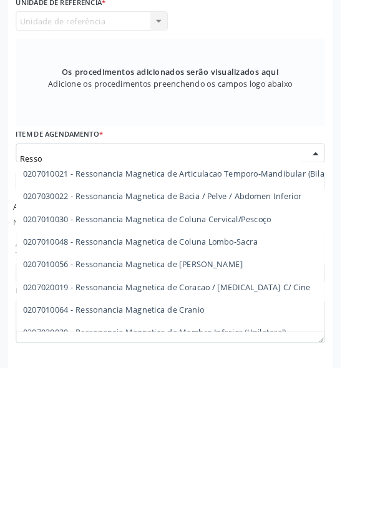
scroll to position [99, 0]
click at [274, 382] on span "0207010048 - Ressonancia Magnetica de Coluna Lombo-Sacra" at bounding box center [155, 384] width 258 height 12
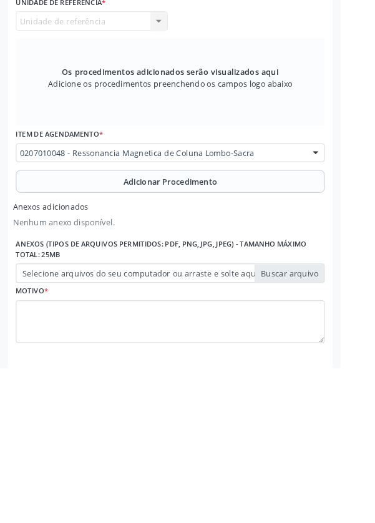
scroll to position [351, 0]
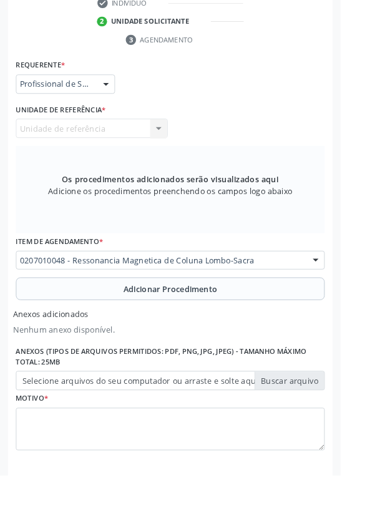
click at [86, 312] on button "Adicionar Procedimento" at bounding box center [187, 317] width 340 height 25
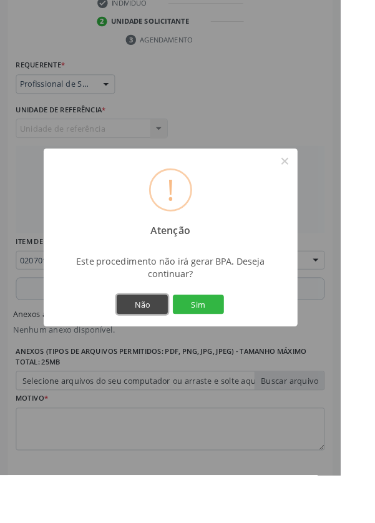
click at [172, 346] on button "Não" at bounding box center [157, 334] width 56 height 21
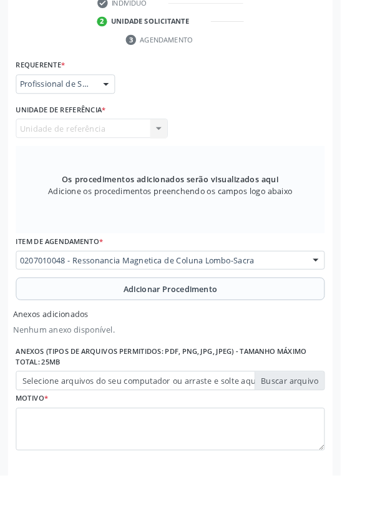
click at [81, 318] on button "Adicionar Procedimento" at bounding box center [187, 317] width 340 height 25
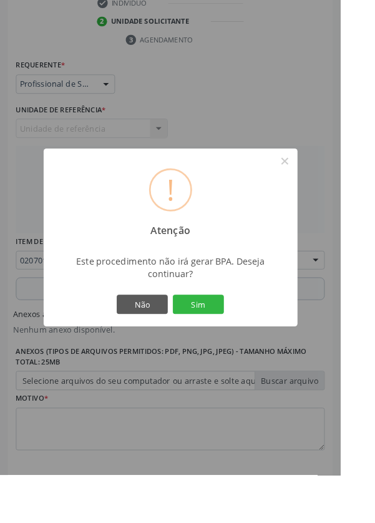
click at [238, 346] on button "Sim" at bounding box center [218, 334] width 56 height 21
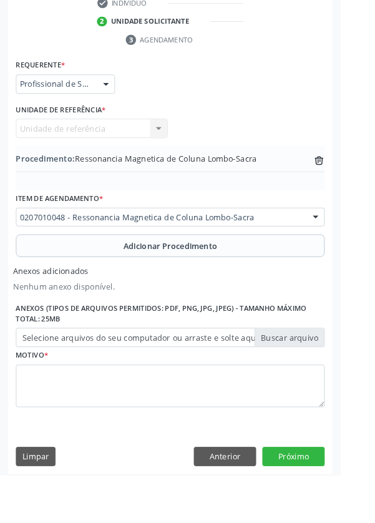
scroll to position [303, 0]
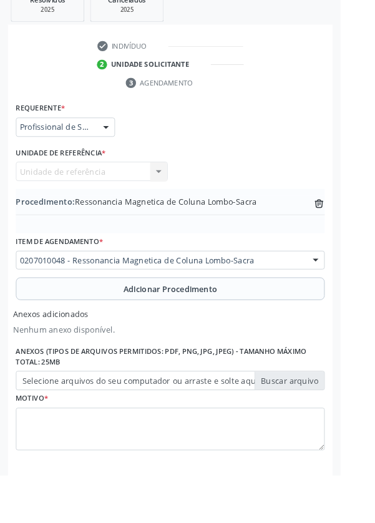
click at [47, 414] on label "Selecione arquivos do seu computador ou arraste e solte aqui" at bounding box center [187, 418] width 340 height 21
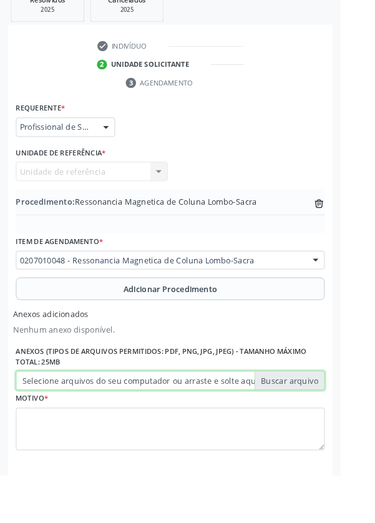
click at [47, 414] on input "Selecione arquivos do seu computador ou arraste e solte aqui" at bounding box center [187, 418] width 340 height 21
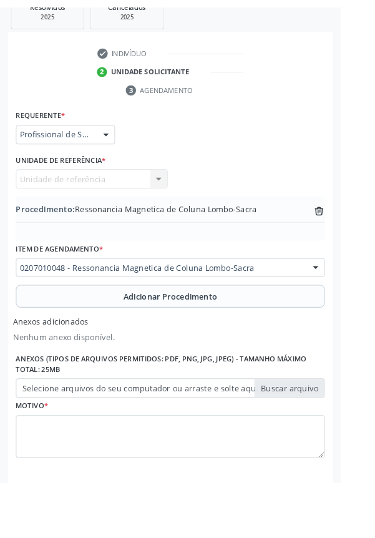
scroll to position [286, 0]
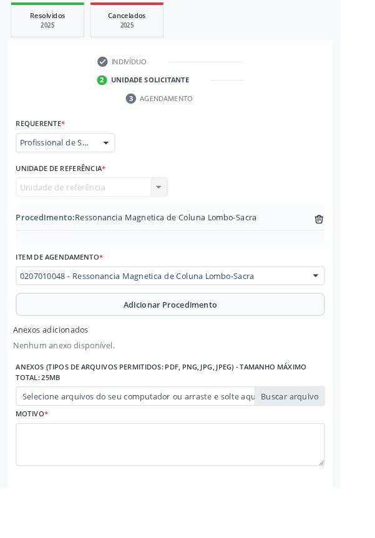
type input "C:\fakepath\17604635274951378233258573520540.jpg"
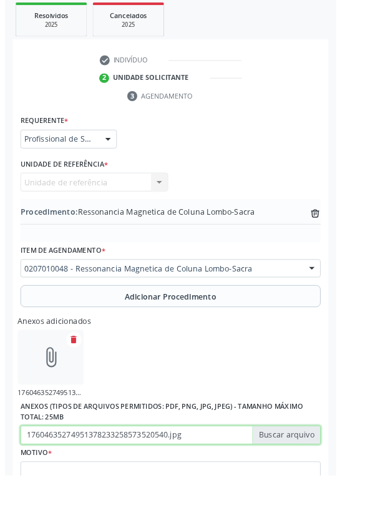
scroll to position [303, 0]
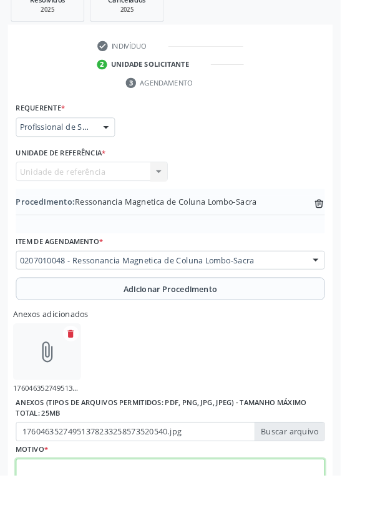
click at [67, 520] on textarea at bounding box center [187, 528] width 340 height 47
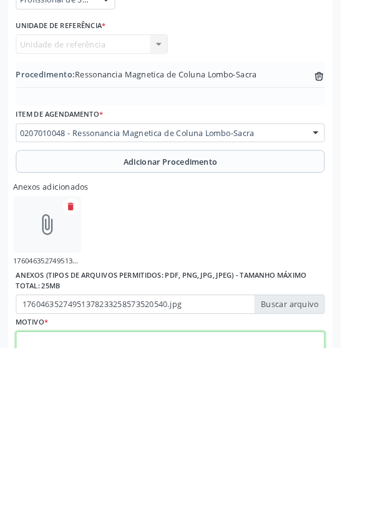
scroll to position [359, 0]
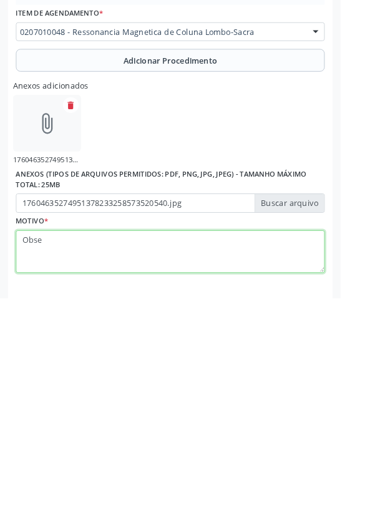
type textarea "Obs"
type textarea "Obs ressonância da coluna lombar"
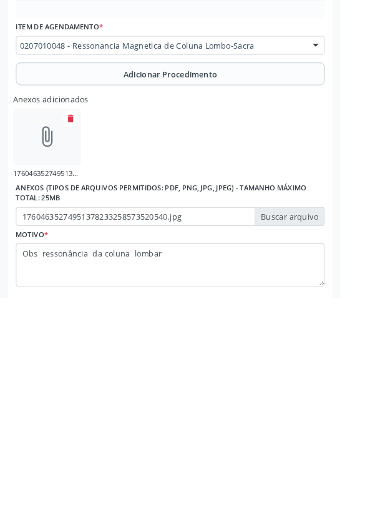
scroll to position [374, 0]
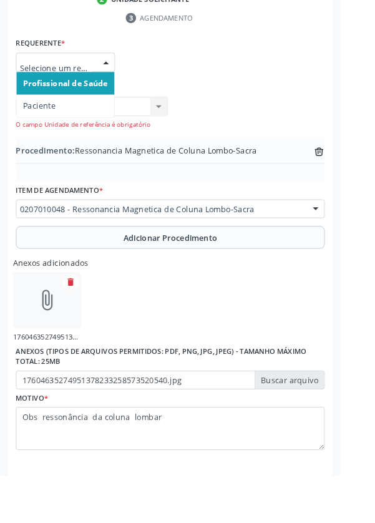
click at [41, 114] on span "Paciente" at bounding box center [44, 116] width 36 height 12
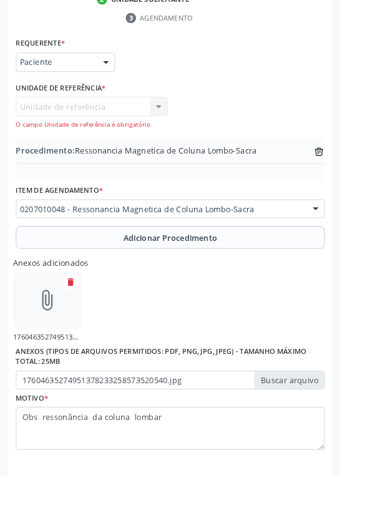
click at [62, 114] on div "Unidade de referência Unidade de Saude da Familia Santa Rita Maria do C A Soare…" at bounding box center [100, 125] width 167 height 36
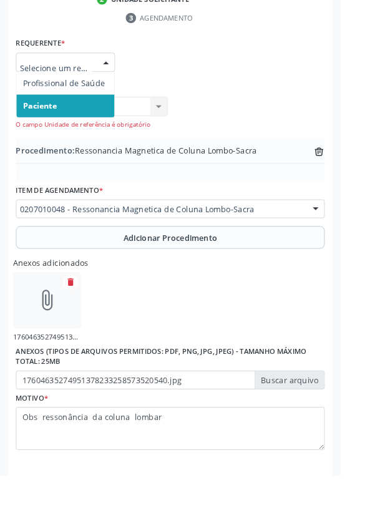
click at [41, 117] on span "Paciente" at bounding box center [44, 116] width 37 height 12
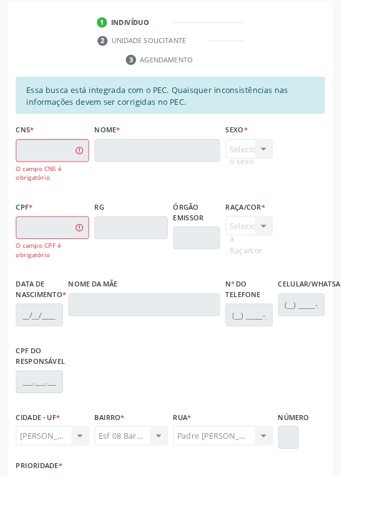
scroll to position [331, 0]
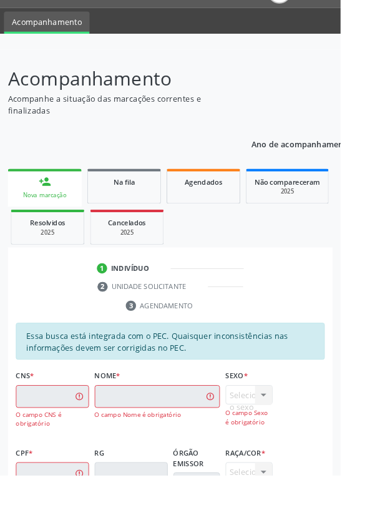
scroll to position [56, 0]
